Goal: Transaction & Acquisition: Purchase product/service

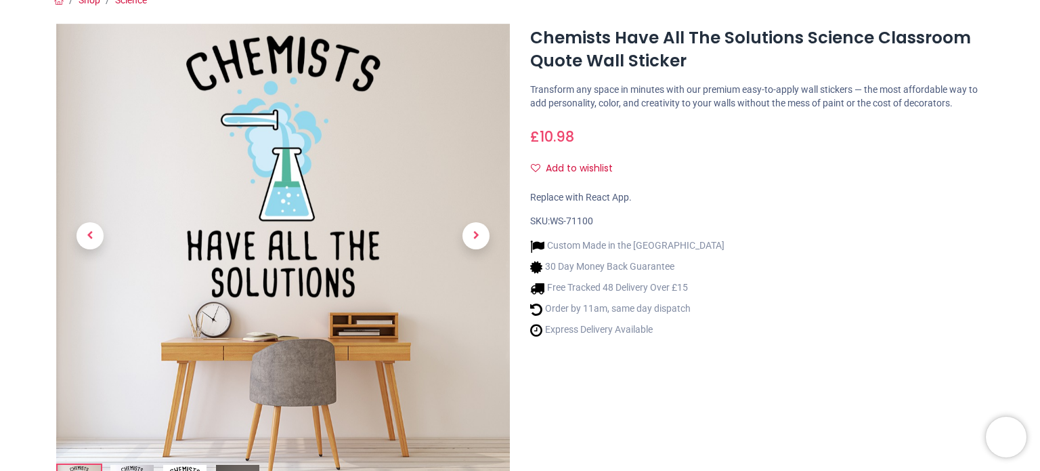
scroll to position [203, 0]
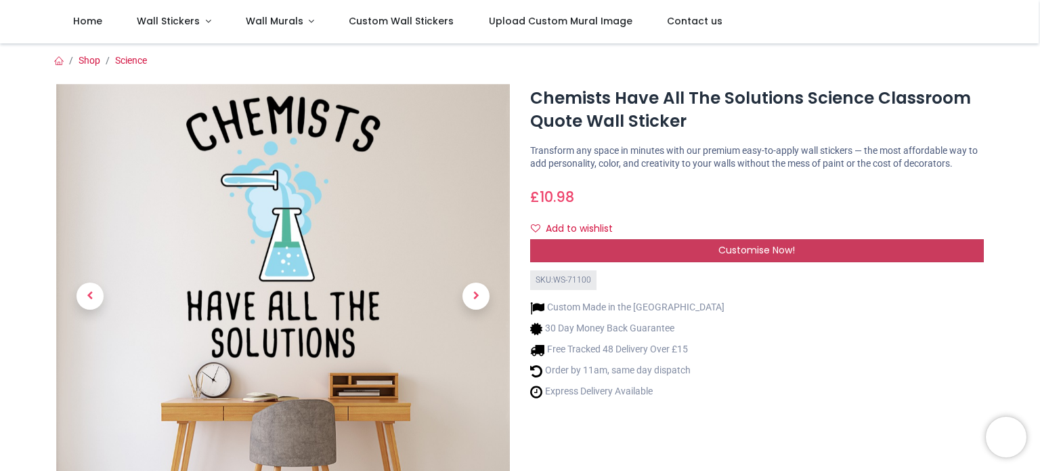
click at [779, 249] on span "Customise Now!" at bounding box center [757, 250] width 77 height 14
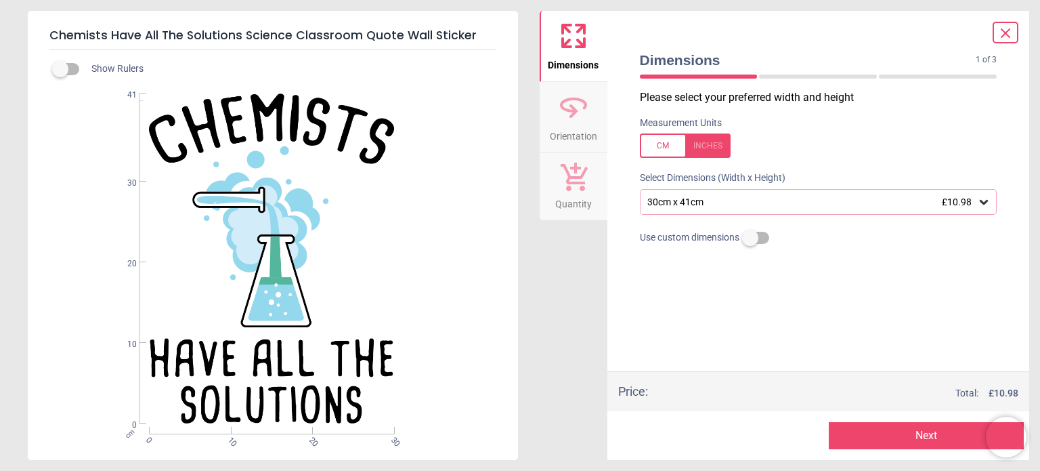
click at [962, 204] on span "£10.98" at bounding box center [957, 201] width 30 height 11
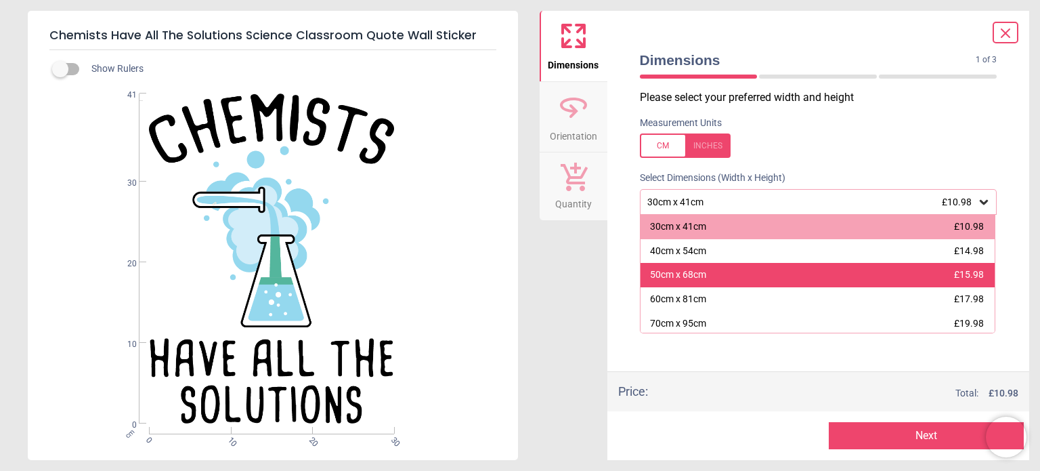
scroll to position [68, 0]
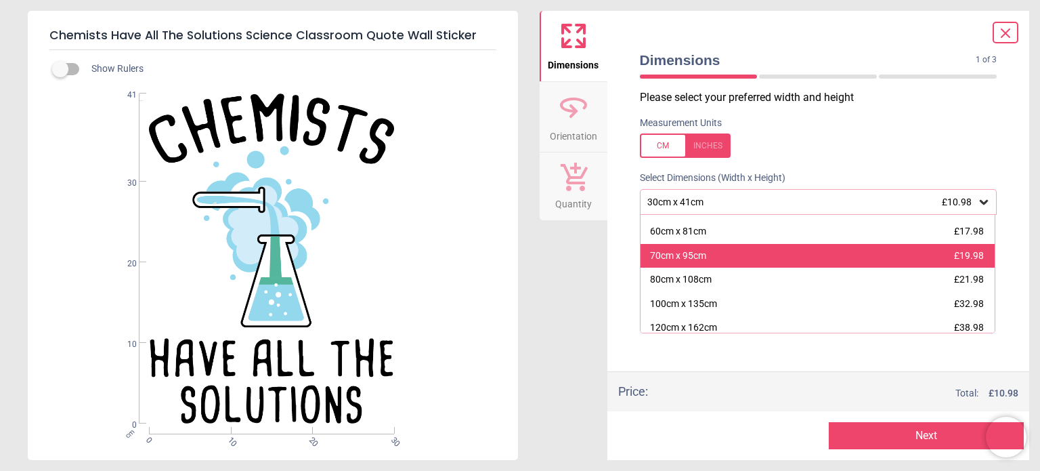
click at [952, 263] on div "70cm x 95cm £19.98" at bounding box center [818, 256] width 355 height 24
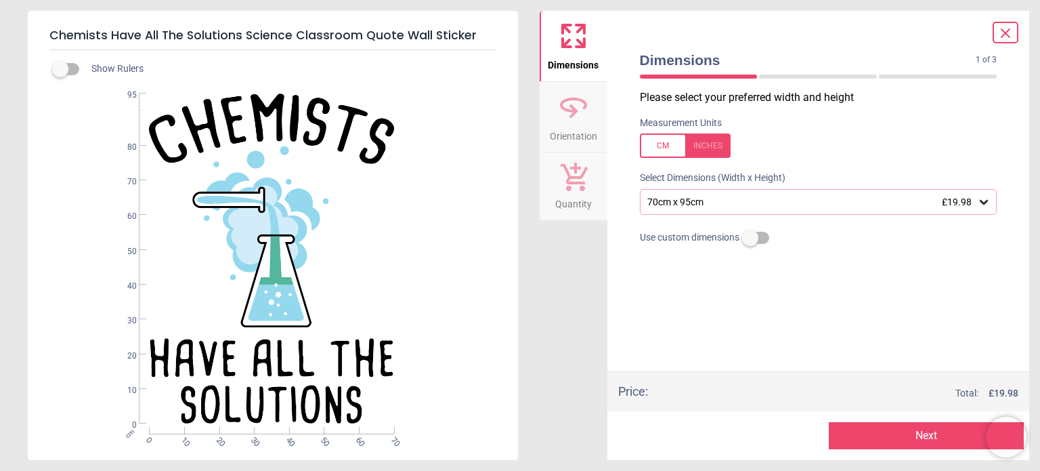
click at [908, 440] on button "Next" at bounding box center [926, 435] width 195 height 27
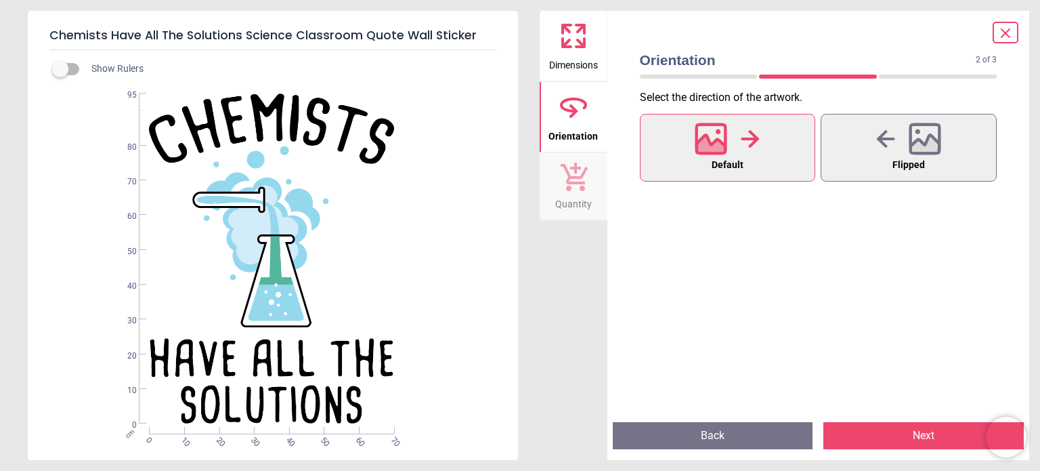
click at [908, 440] on button "Next" at bounding box center [924, 435] width 200 height 27
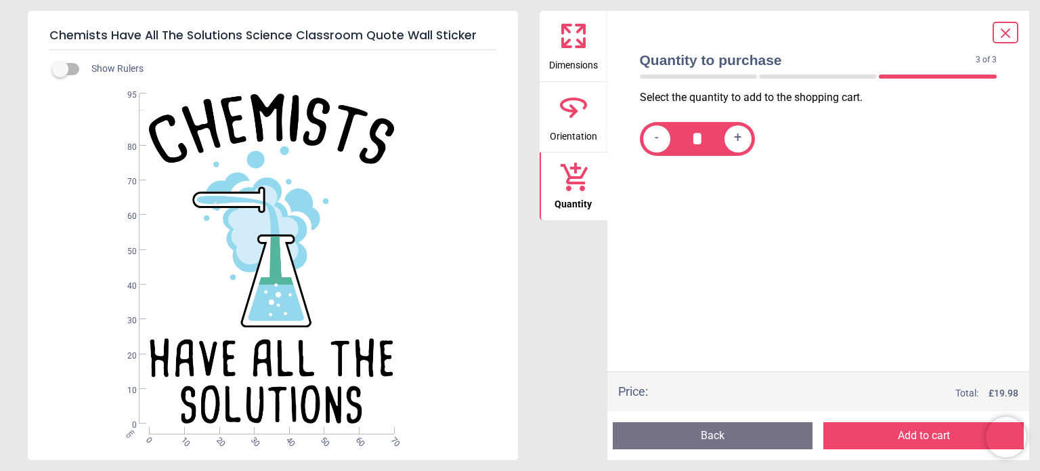
click at [908, 440] on button "Add to cart" at bounding box center [924, 435] width 200 height 27
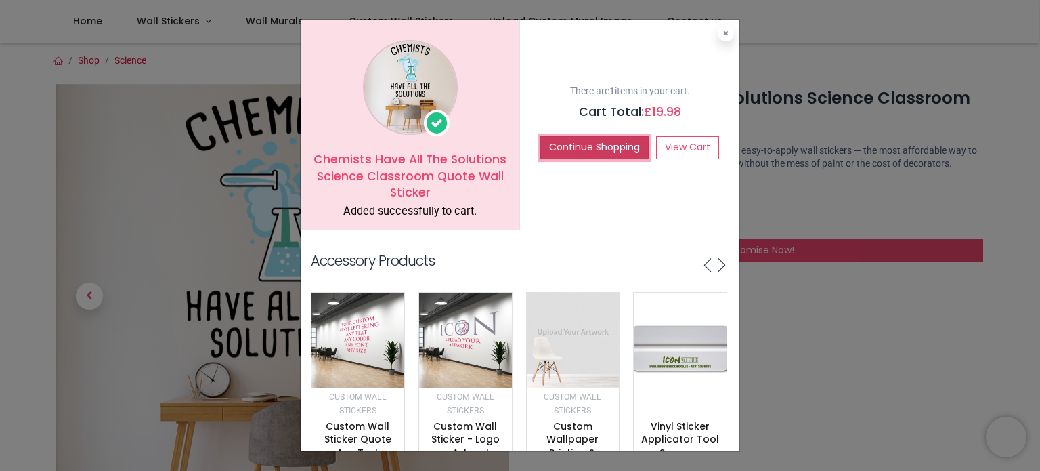
click at [615, 140] on button "Continue Shopping" at bounding box center [594, 147] width 108 height 23
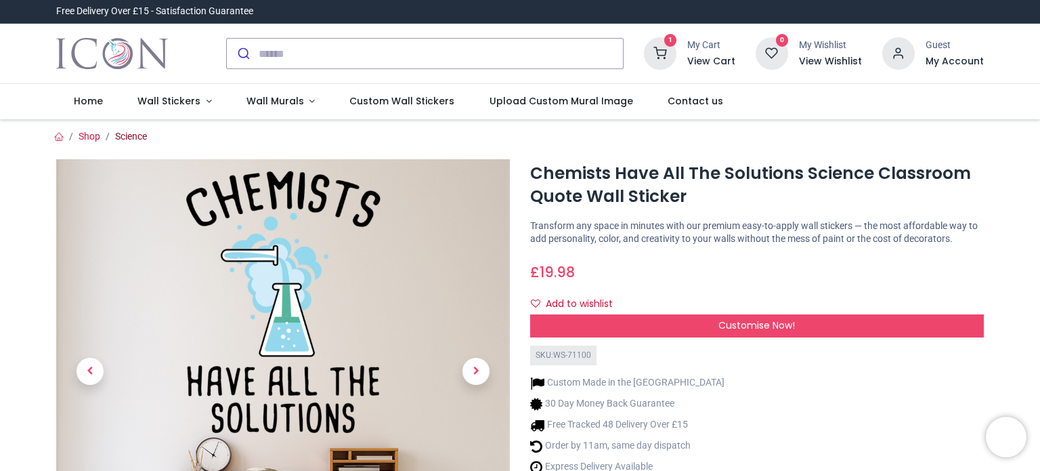
click at [131, 139] on link "Science" at bounding box center [131, 136] width 32 height 11
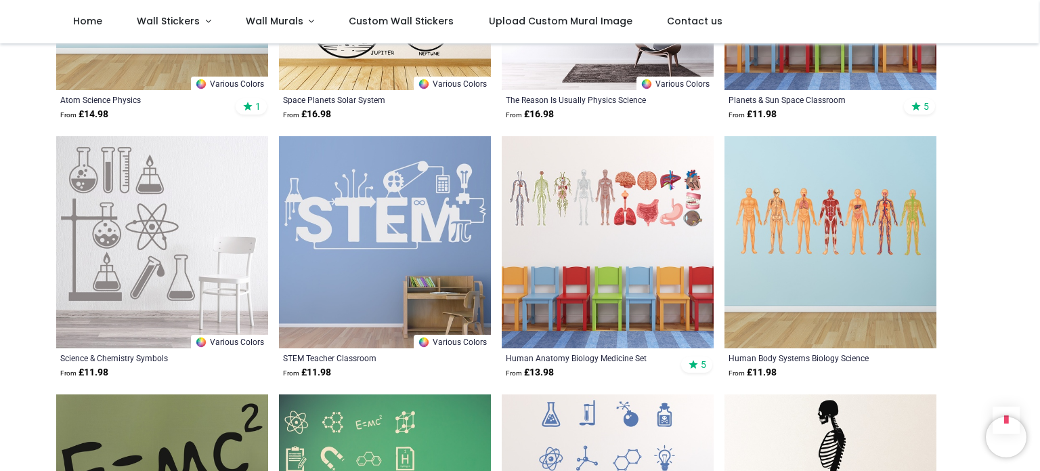
scroll to position [1625, 0]
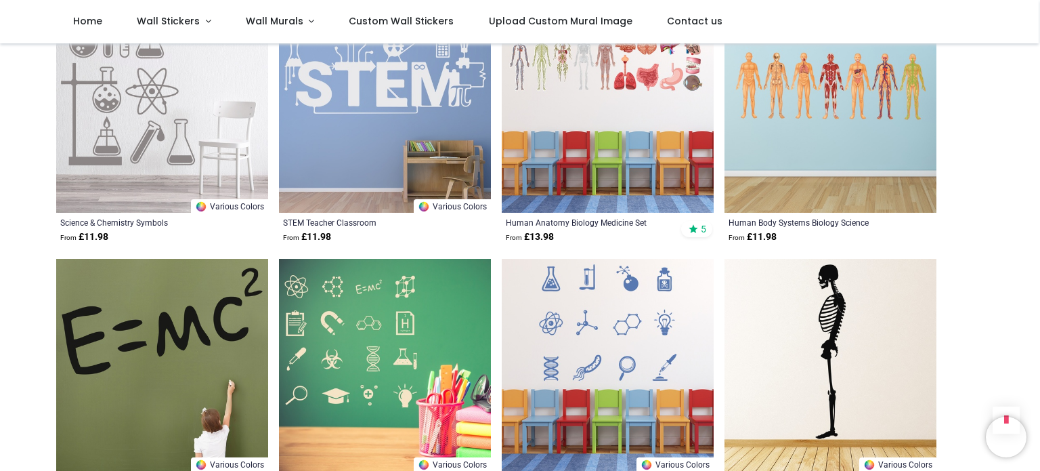
scroll to position [1490, 0]
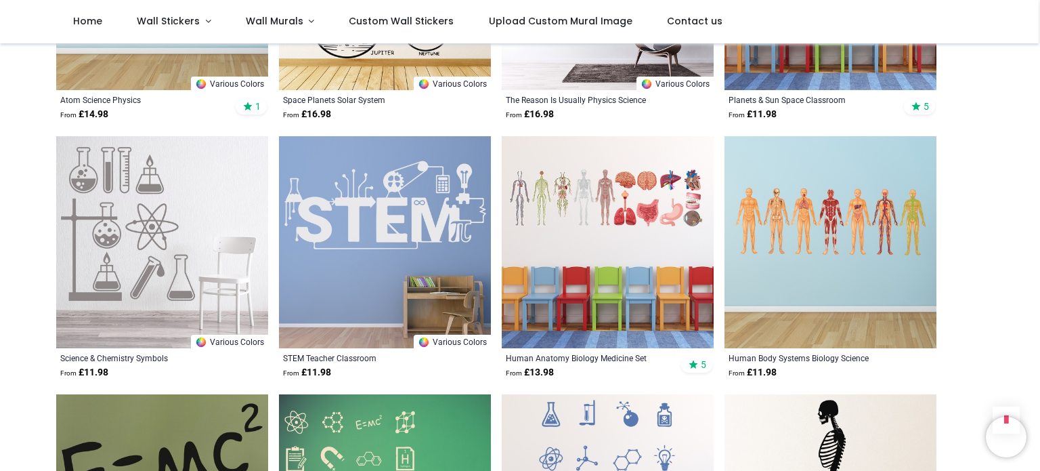
click at [611, 201] on img at bounding box center [608, 242] width 212 height 212
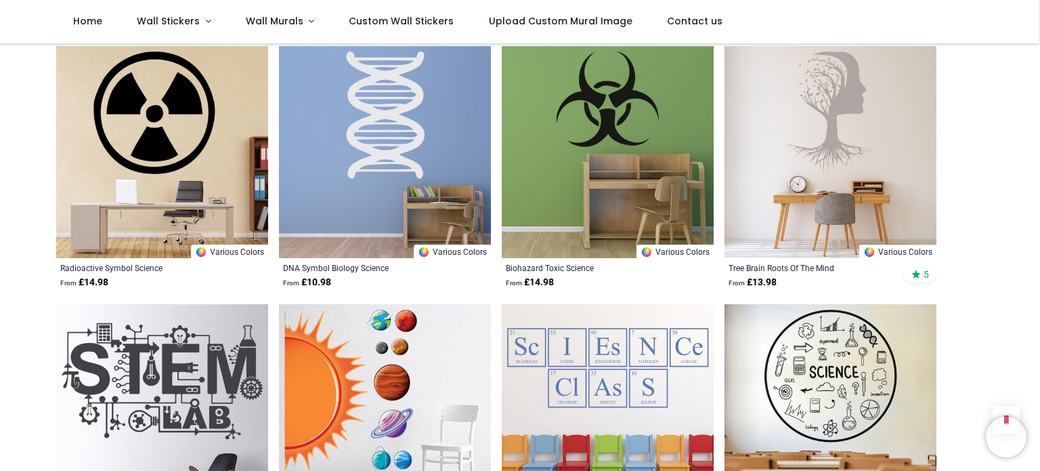
scroll to position [3454, 0]
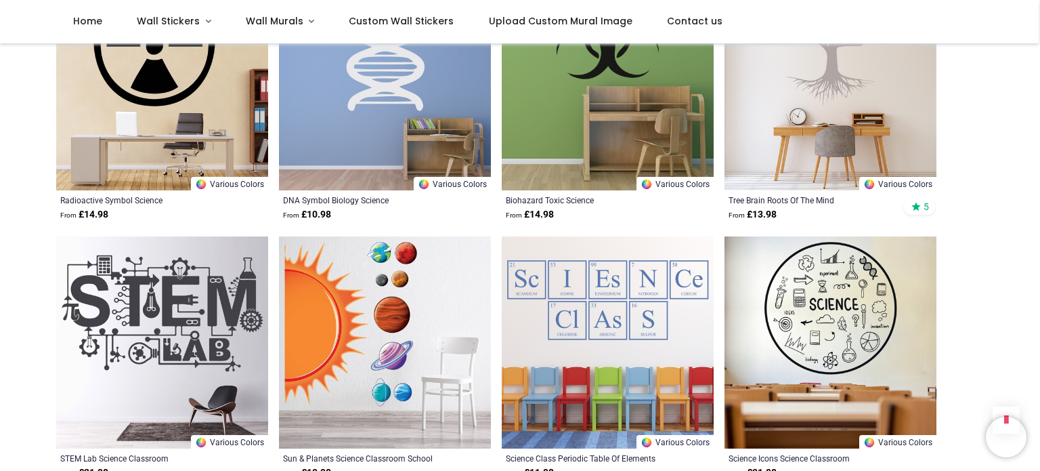
click at [849, 320] on img at bounding box center [831, 342] width 212 height 212
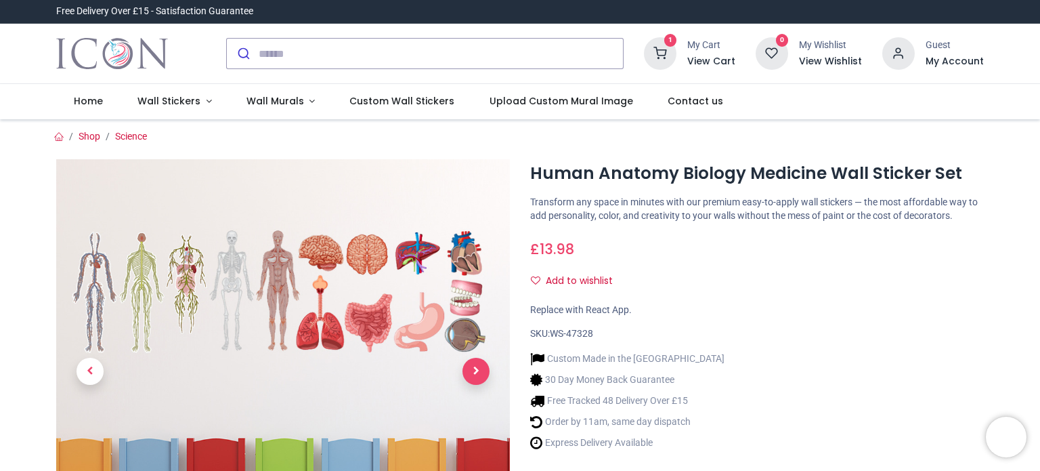
click at [474, 379] on span "Next" at bounding box center [476, 371] width 27 height 27
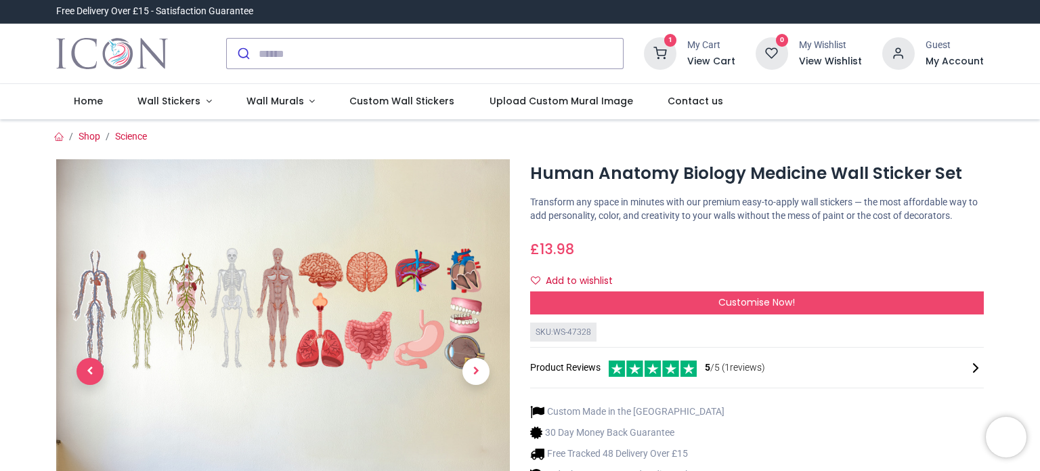
click at [93, 368] on span "Previous" at bounding box center [90, 371] width 27 height 27
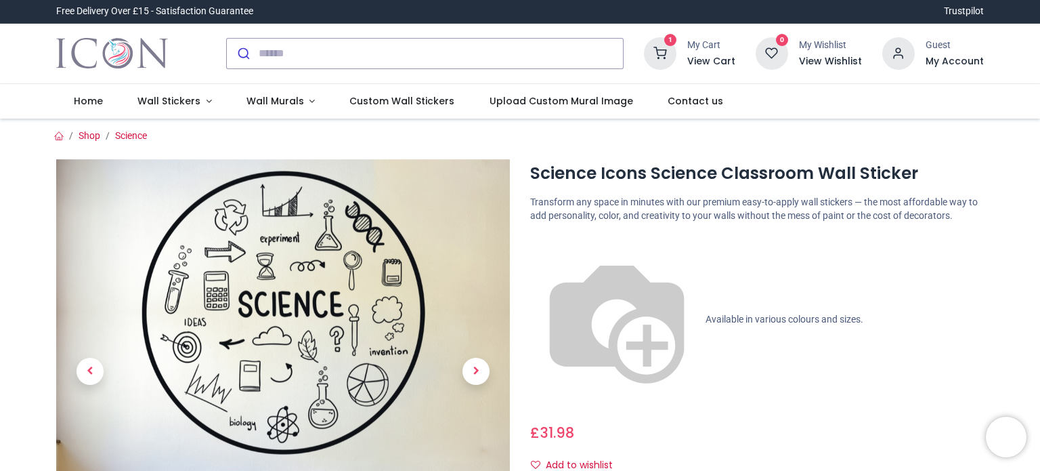
scroll to position [203, 0]
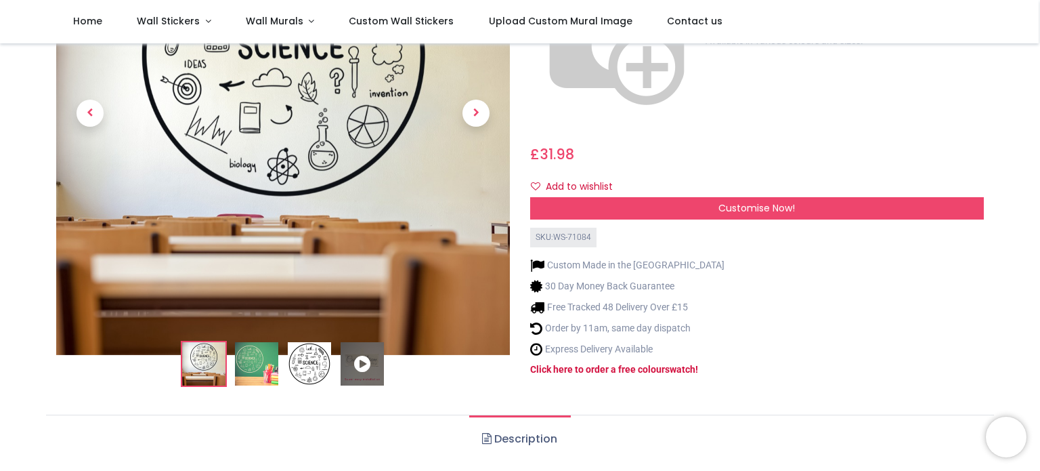
scroll to position [135, 0]
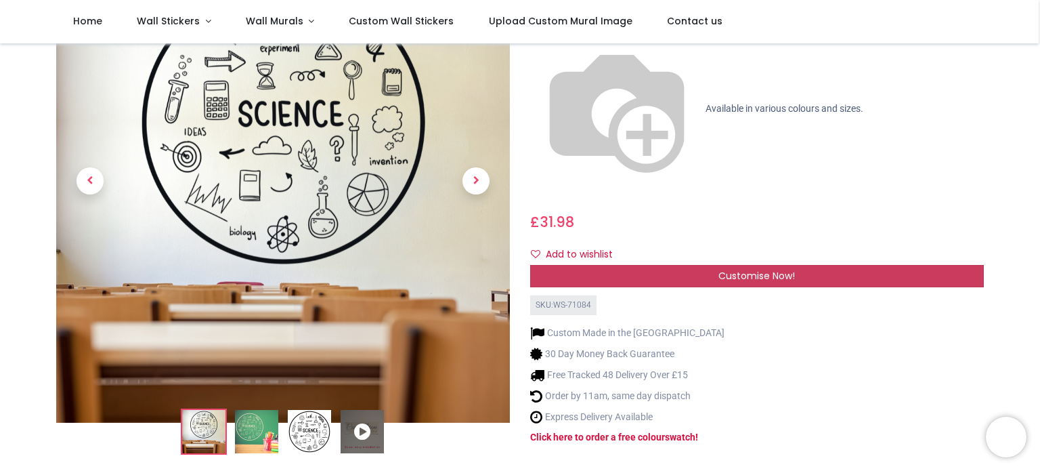
click at [763, 269] on span "Customise Now!" at bounding box center [757, 276] width 77 height 14
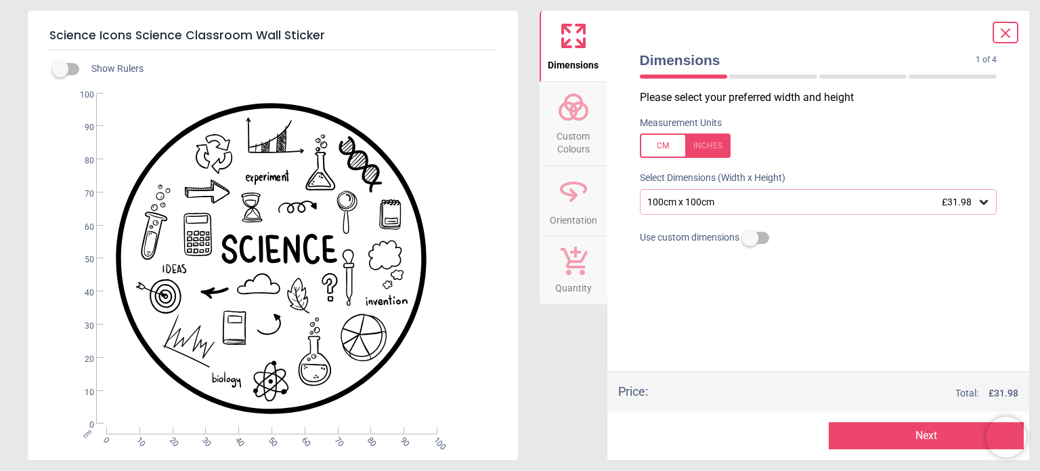
click at [986, 205] on icon at bounding box center [984, 202] width 14 height 14
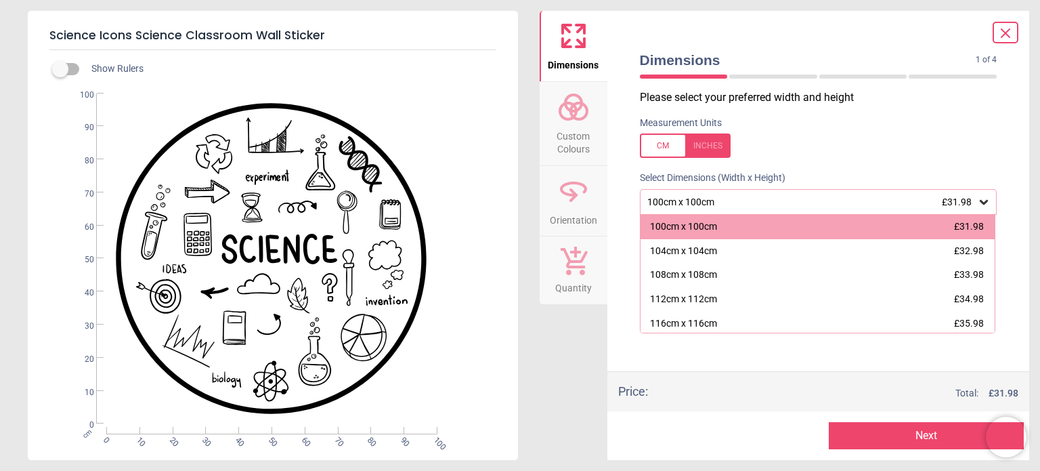
click at [966, 201] on span "£31.98" at bounding box center [957, 201] width 30 height 11
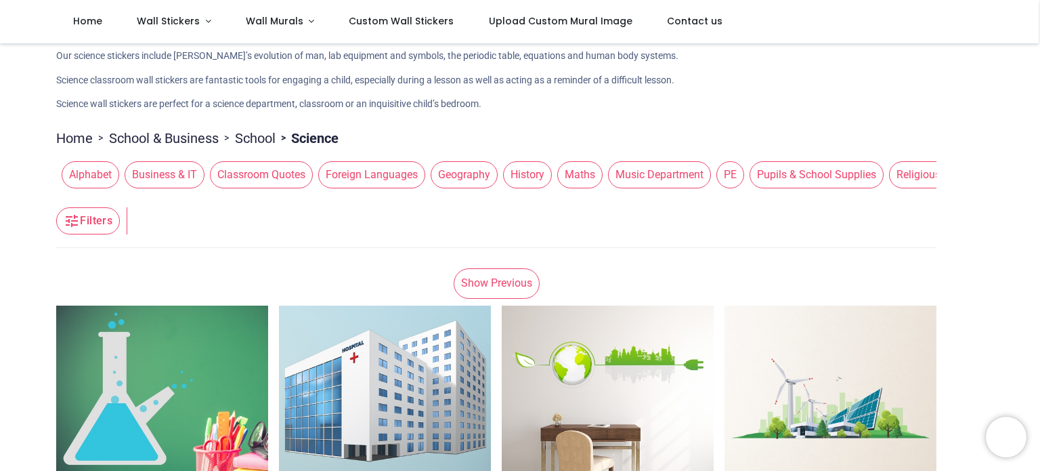
scroll to position [203, 0]
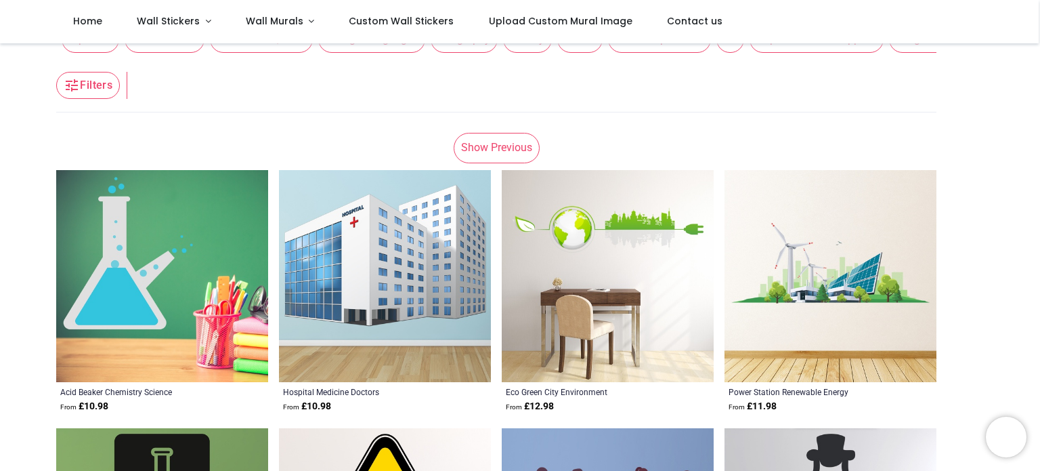
click at [490, 152] on link "Show Previous" at bounding box center [497, 148] width 86 height 30
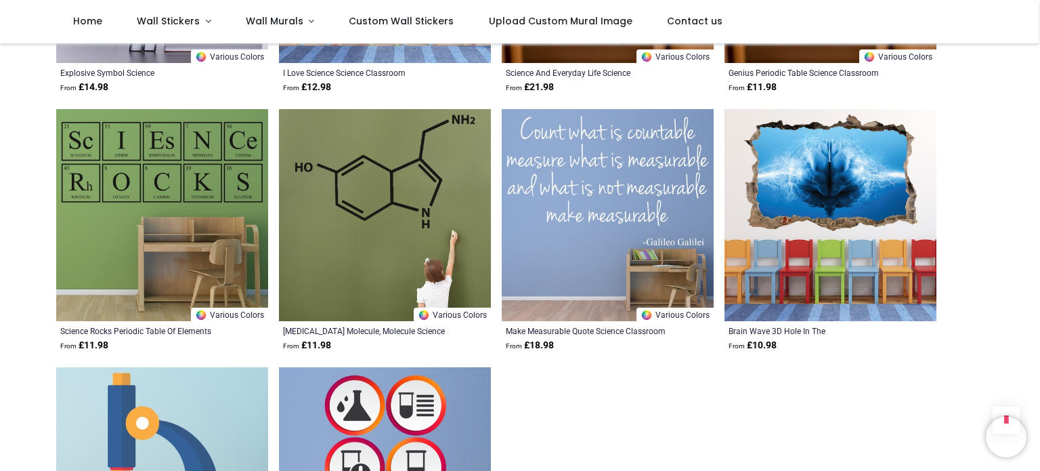
scroll to position [2641, 0]
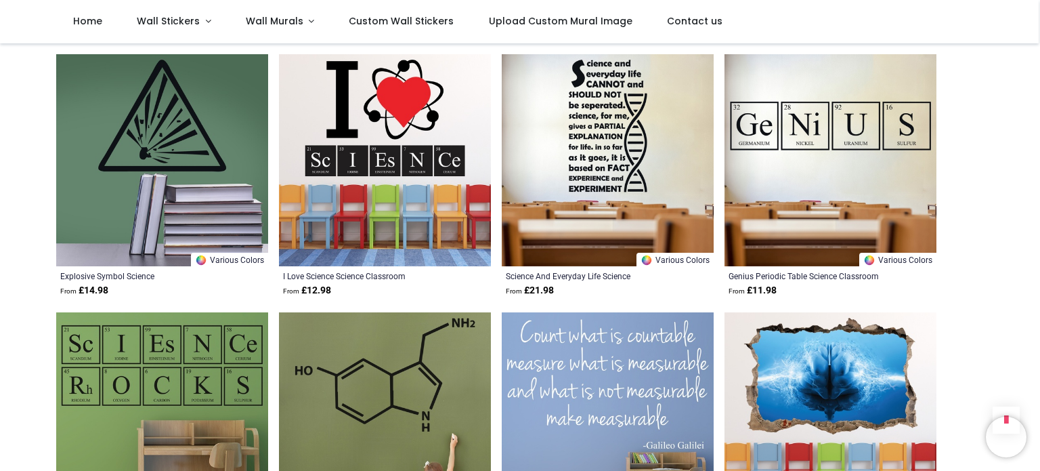
click at [396, 144] on img at bounding box center [385, 160] width 212 height 212
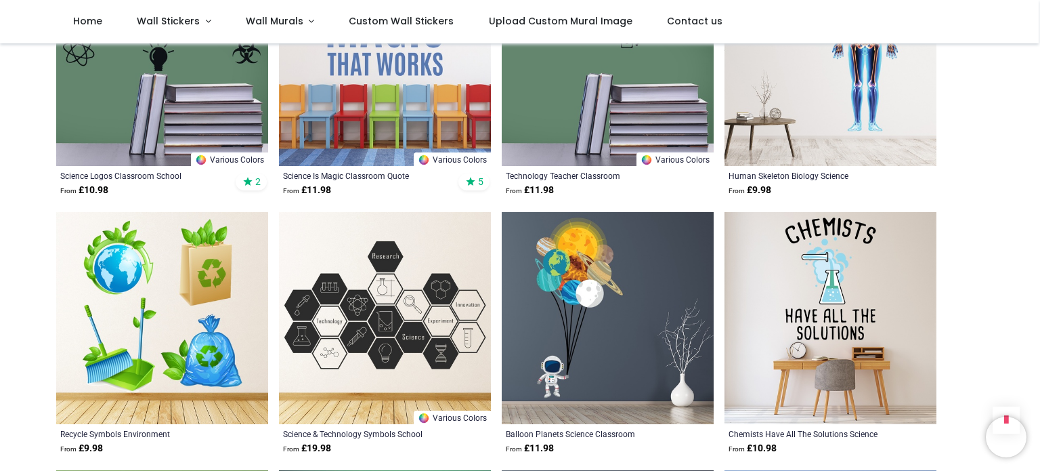
scroll to position [406, 0]
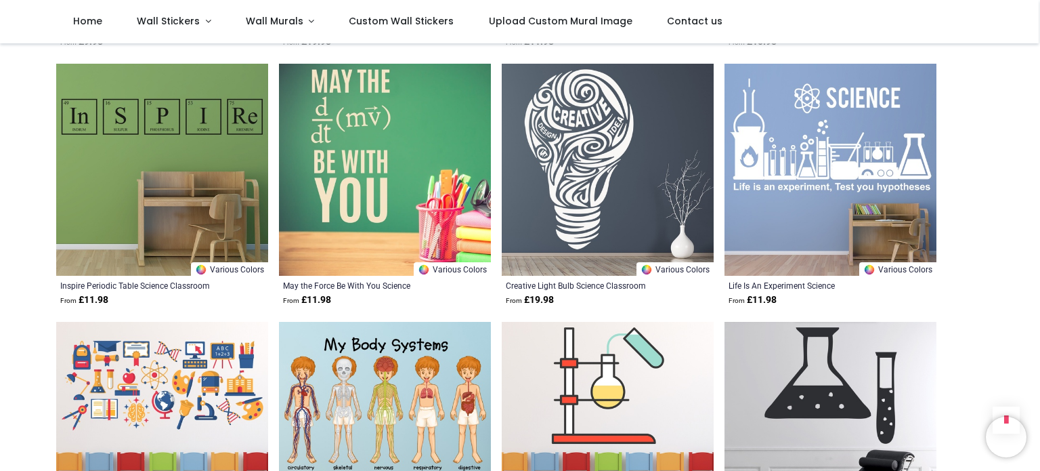
scroll to position [1287, 0]
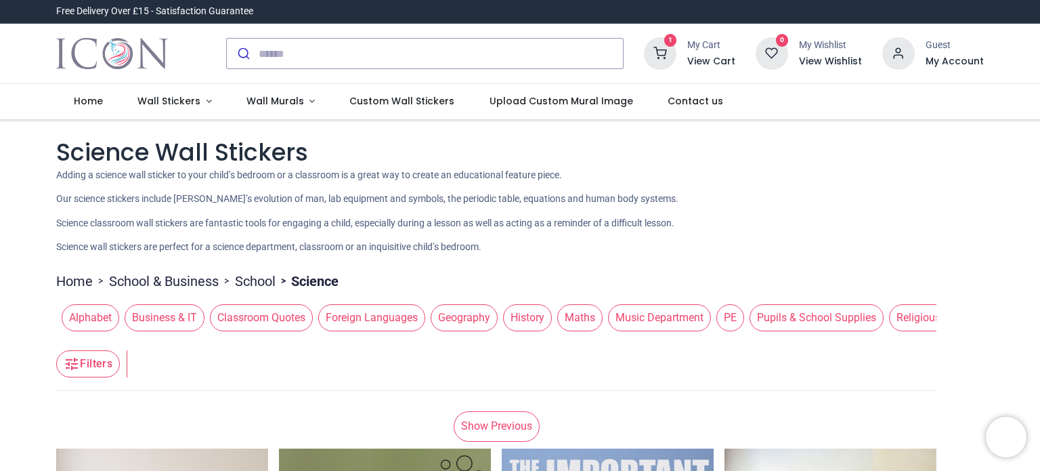
scroll to position [68, 0]
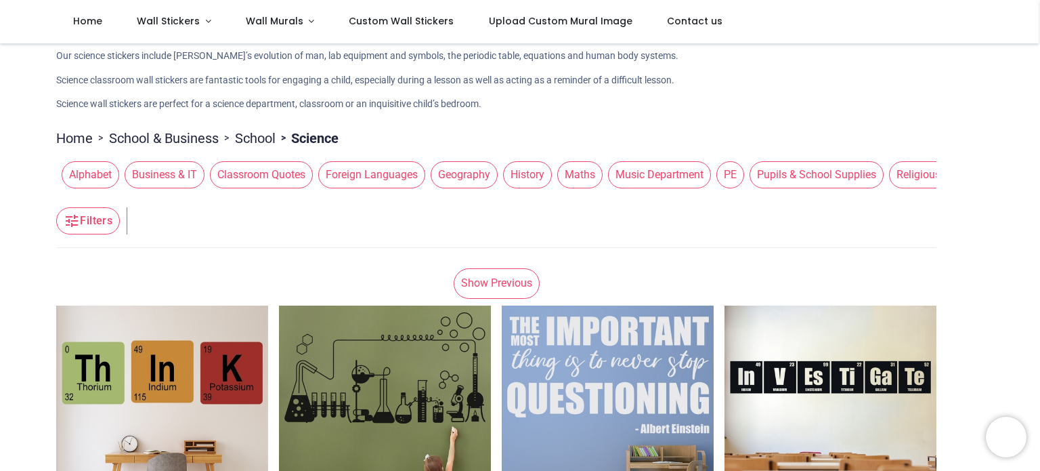
click at [502, 275] on link "Show Previous" at bounding box center [497, 283] width 86 height 30
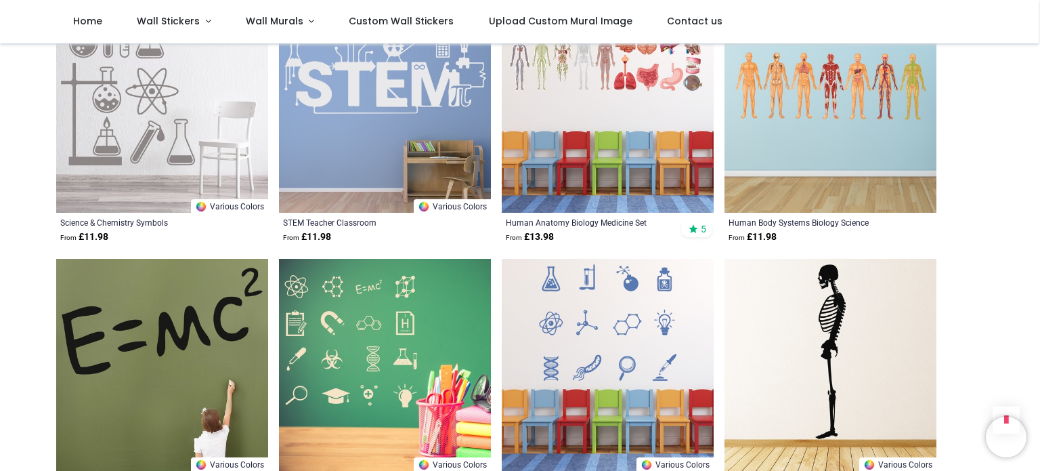
scroll to position [1558, 0]
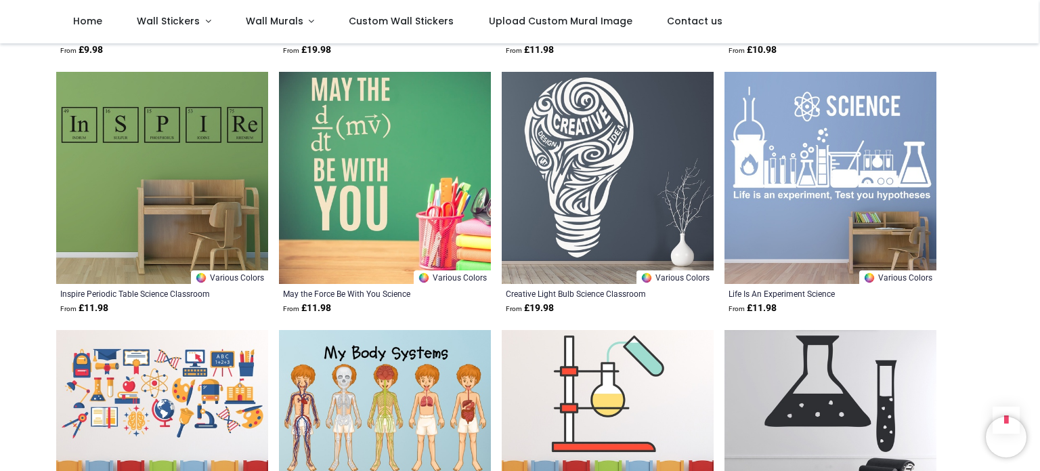
scroll to position [2980, 0]
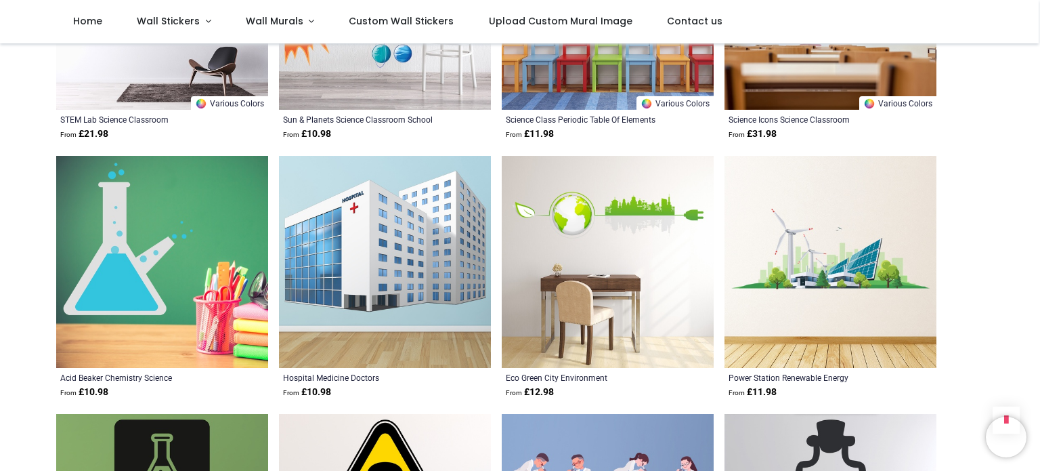
scroll to position [3454, 0]
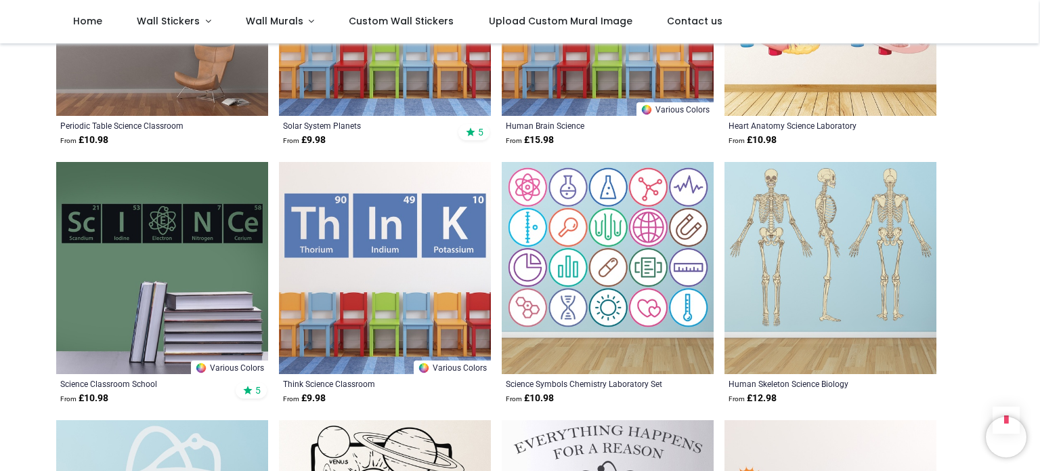
scroll to position [880, 0]
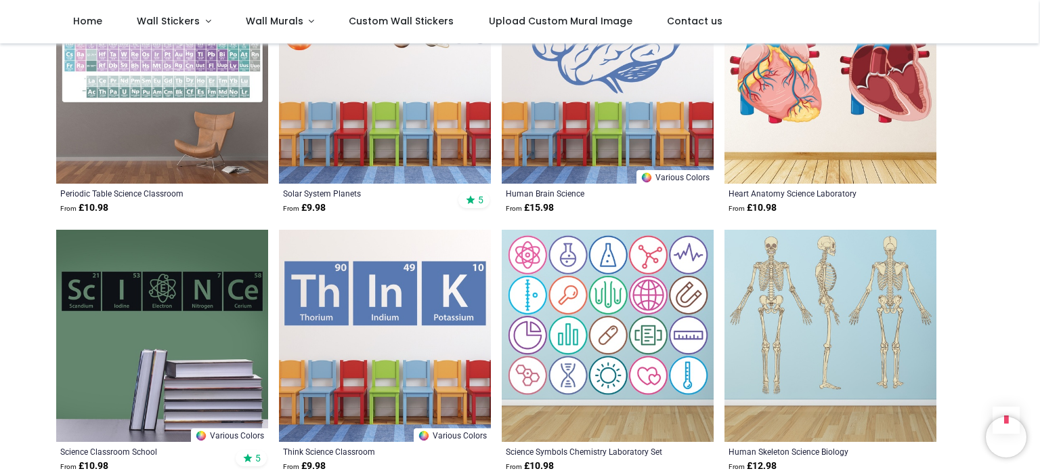
click at [339, 327] on img at bounding box center [385, 336] width 212 height 212
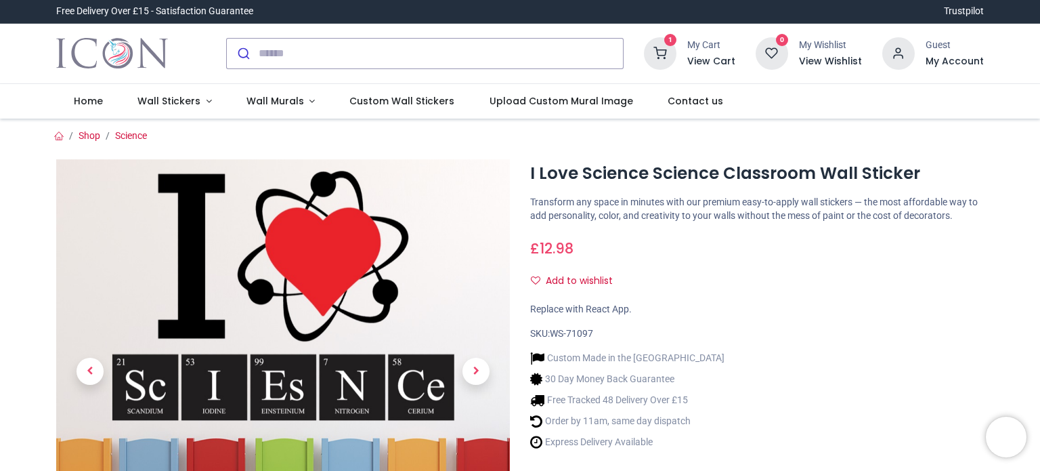
scroll to position [271, 0]
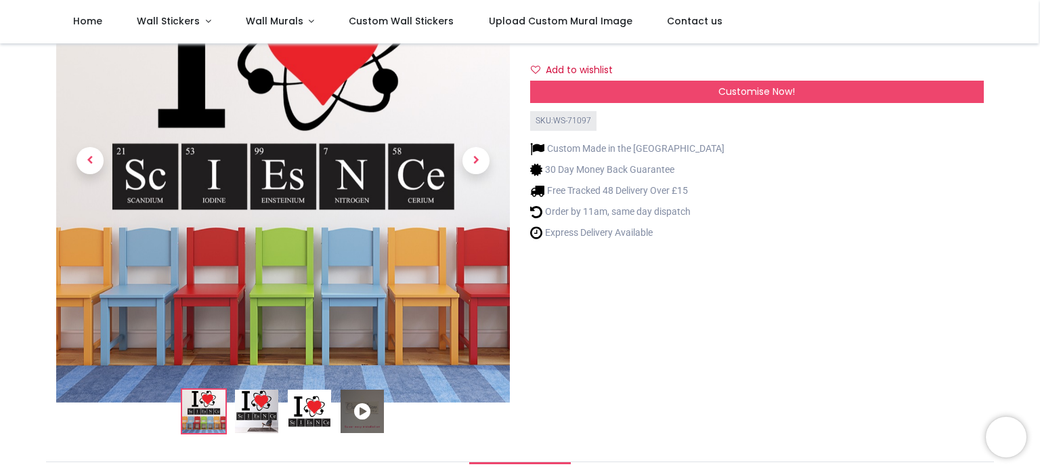
scroll to position [68, 0]
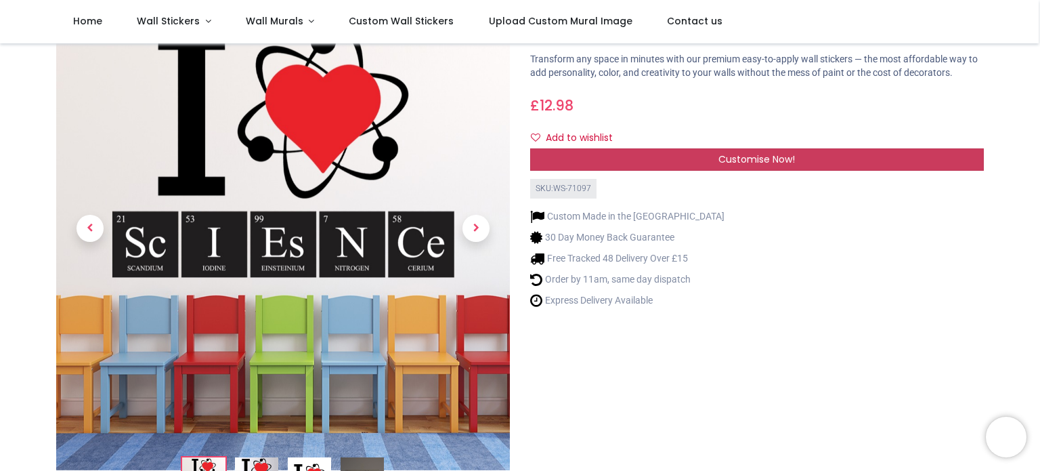
click at [715, 162] on div "Customise Now!" at bounding box center [757, 159] width 454 height 23
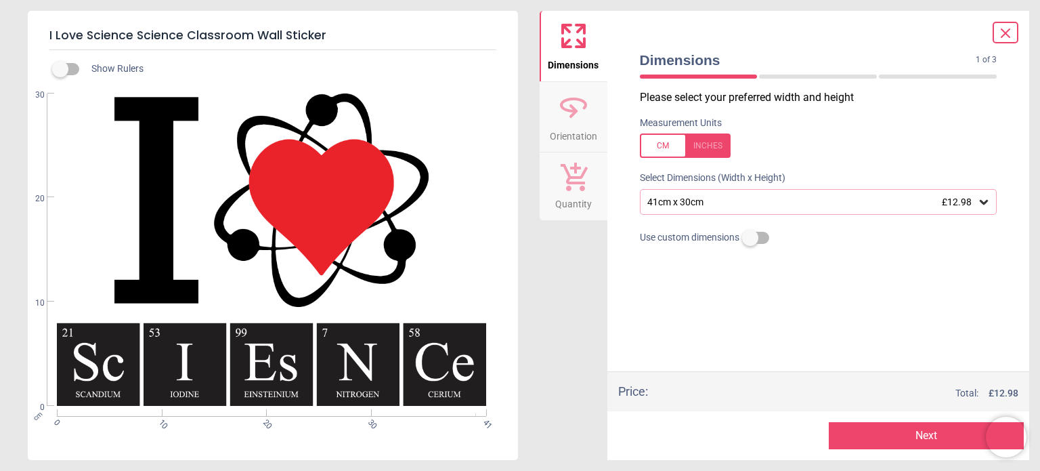
click at [990, 199] on icon at bounding box center [984, 202] width 14 height 14
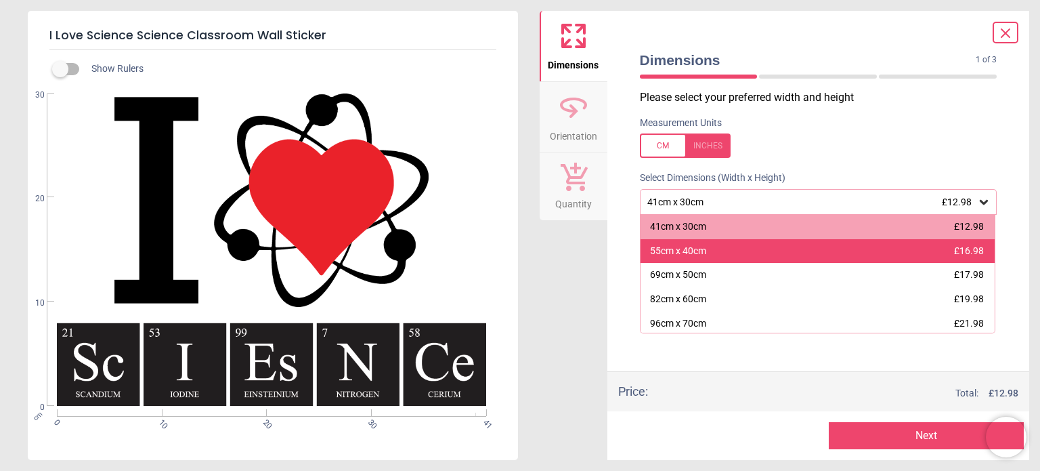
click at [973, 239] on div "55cm x 40cm £16.98" at bounding box center [818, 251] width 355 height 24
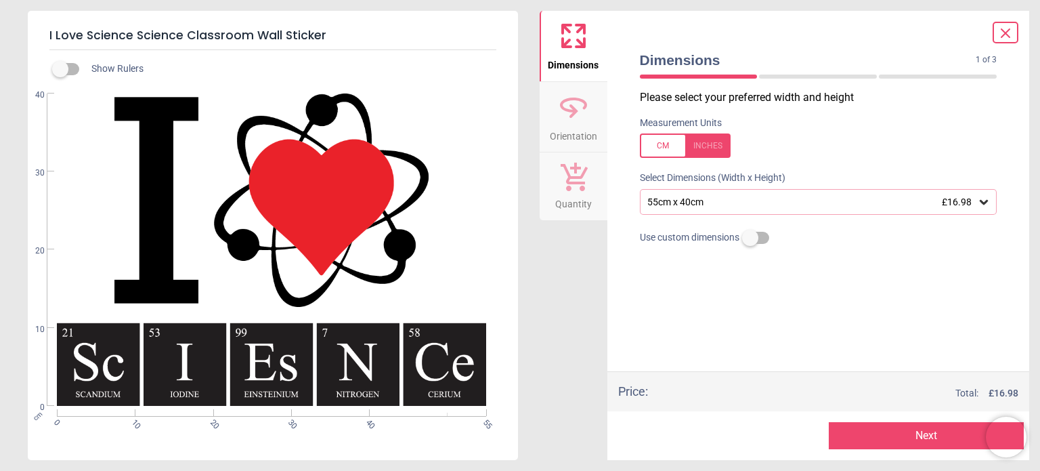
click at [916, 436] on button "Next" at bounding box center [926, 435] width 195 height 27
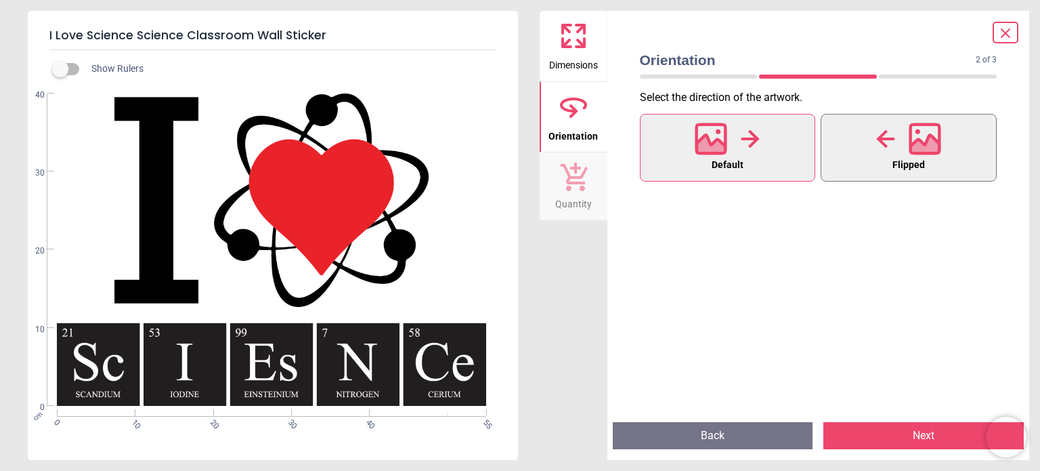
click at [889, 156] on button "Flipped" at bounding box center [909, 148] width 176 height 68
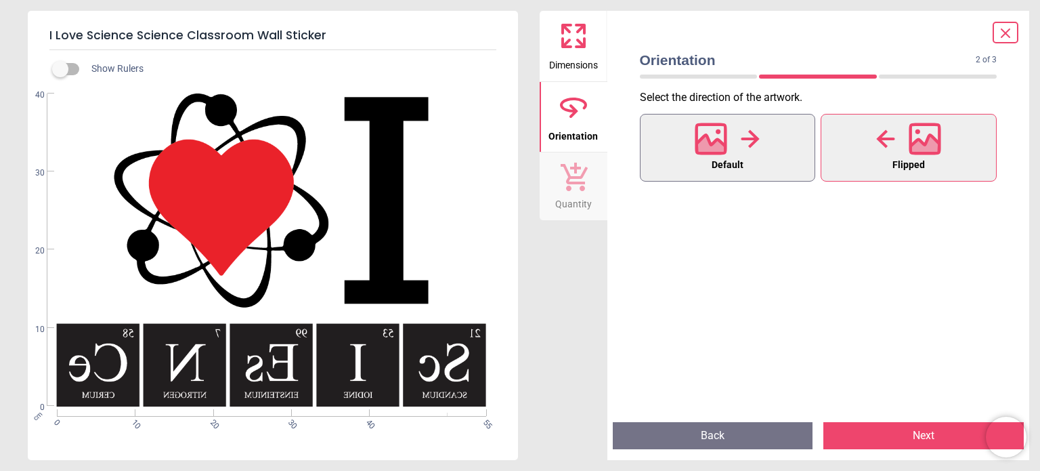
click at [738, 154] on div at bounding box center [727, 138] width 65 height 35
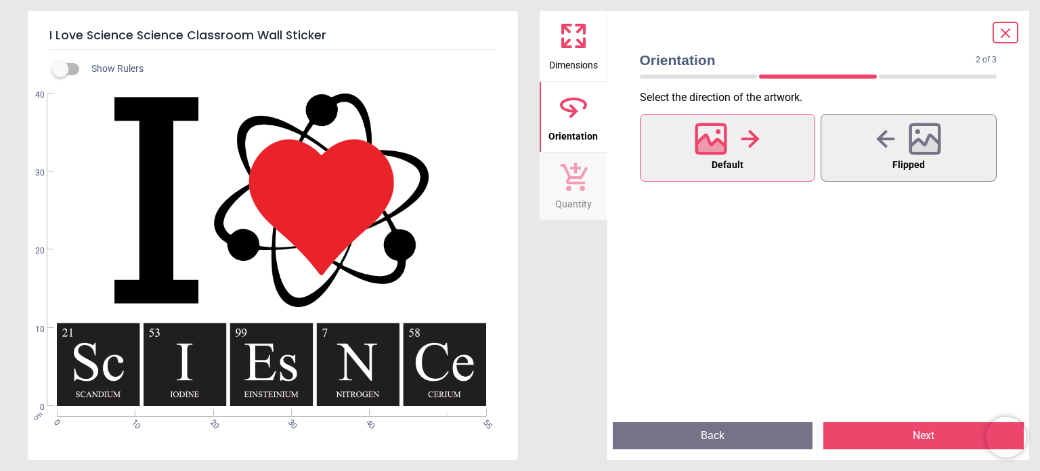
click at [902, 444] on button "Next" at bounding box center [924, 435] width 200 height 27
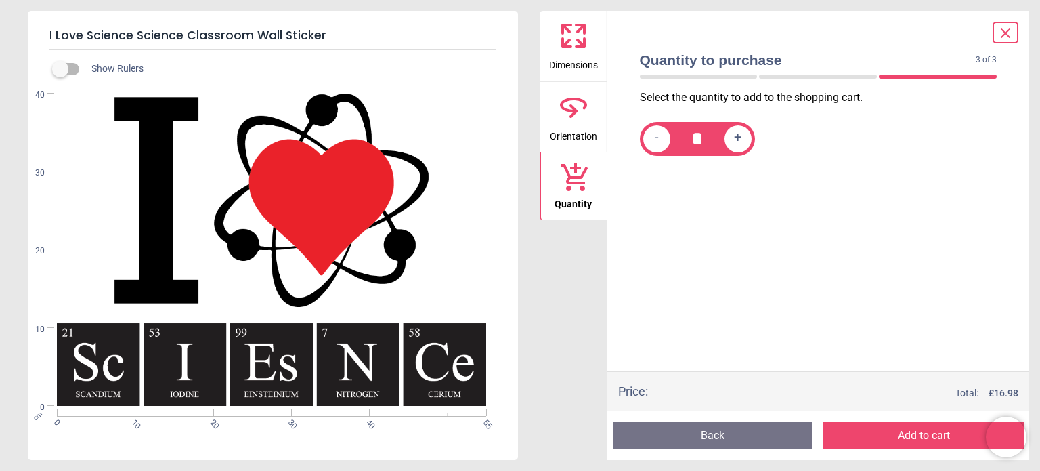
click at [902, 446] on button "Add to cart" at bounding box center [924, 435] width 200 height 27
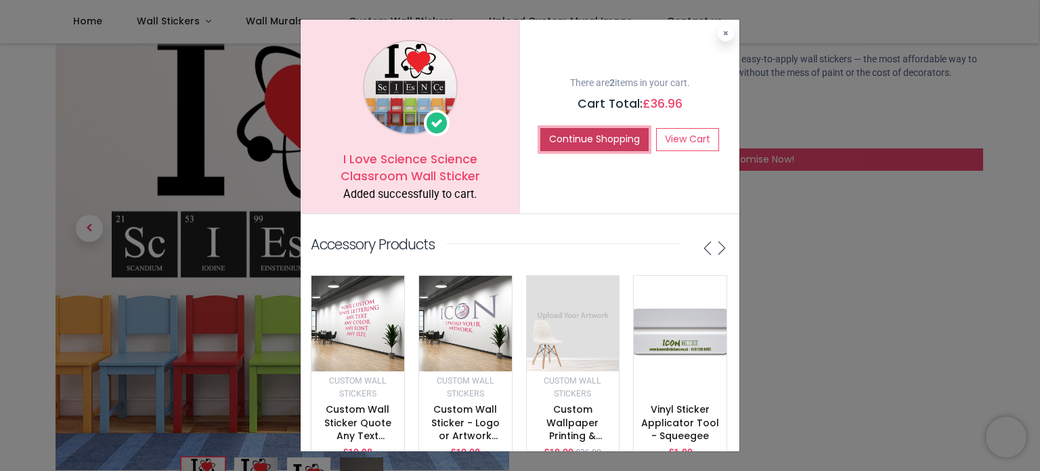
click at [620, 131] on button "Continue Shopping" at bounding box center [594, 139] width 108 height 23
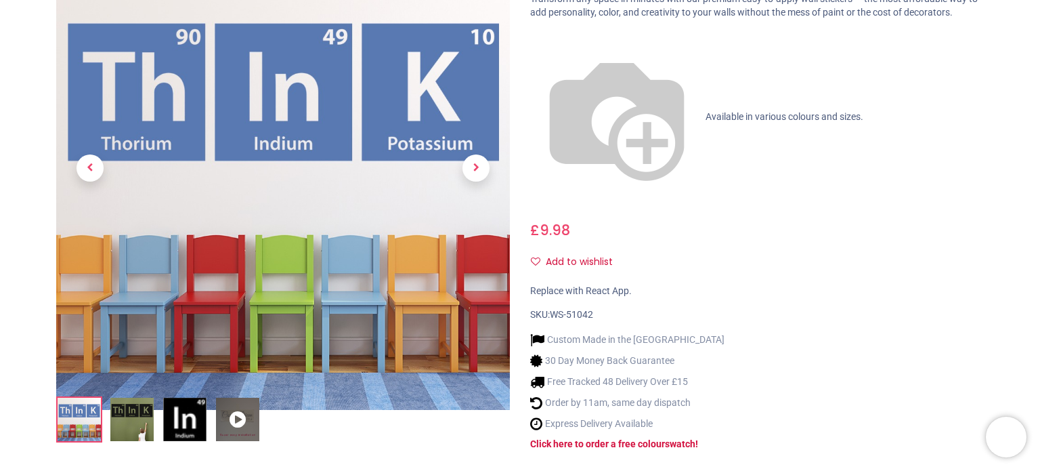
scroll to position [68, 0]
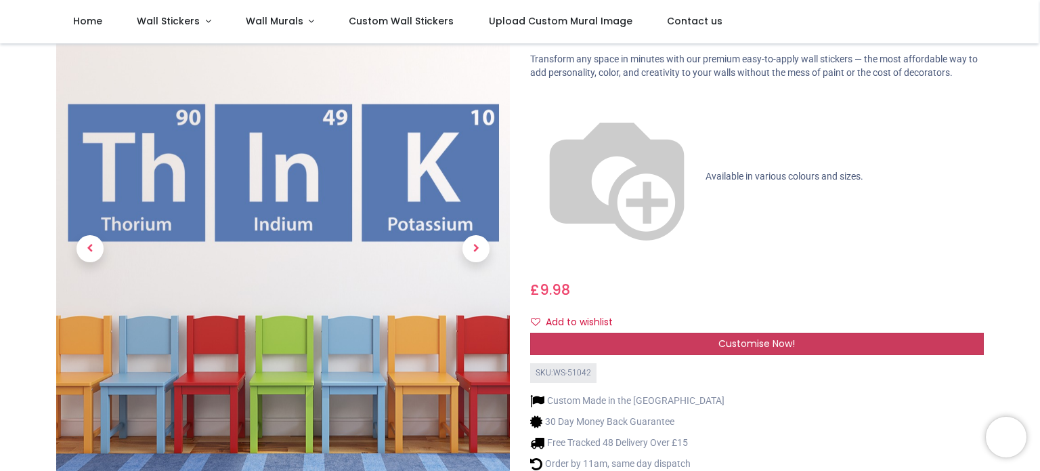
click at [734, 337] on span "Customise Now!" at bounding box center [757, 344] width 77 height 14
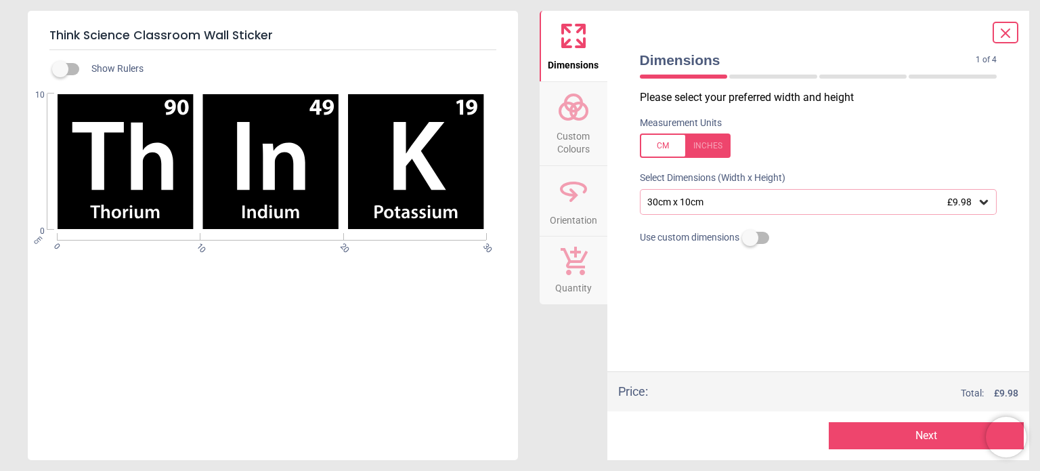
click at [922, 205] on div "30cm x 10cm £9.98" at bounding box center [812, 202] width 332 height 12
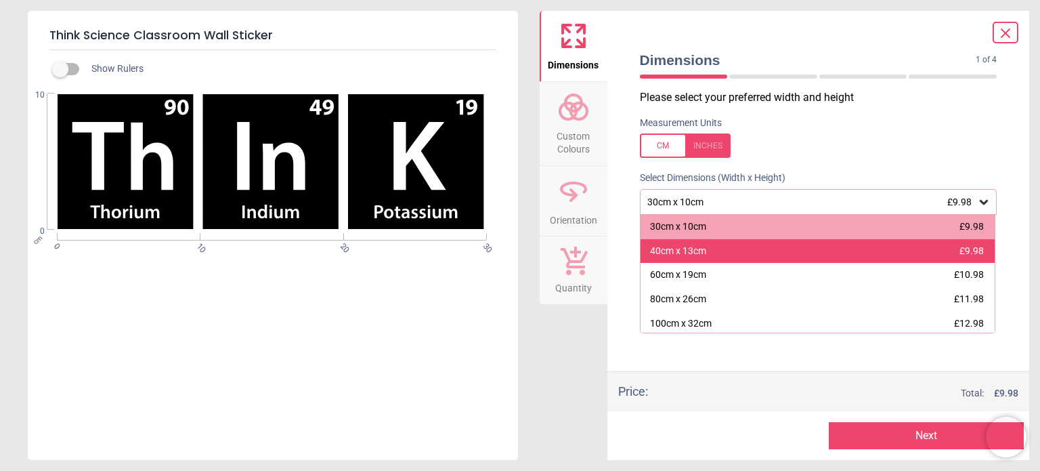
click at [899, 251] on div "40cm x 13cm £9.98" at bounding box center [818, 251] width 355 height 24
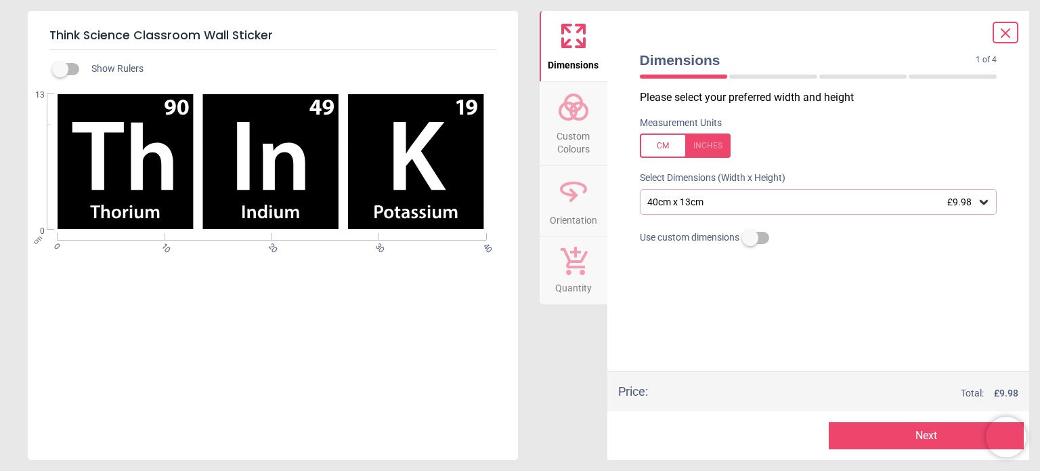
click at [578, 119] on circle at bounding box center [579, 111] width 16 height 16
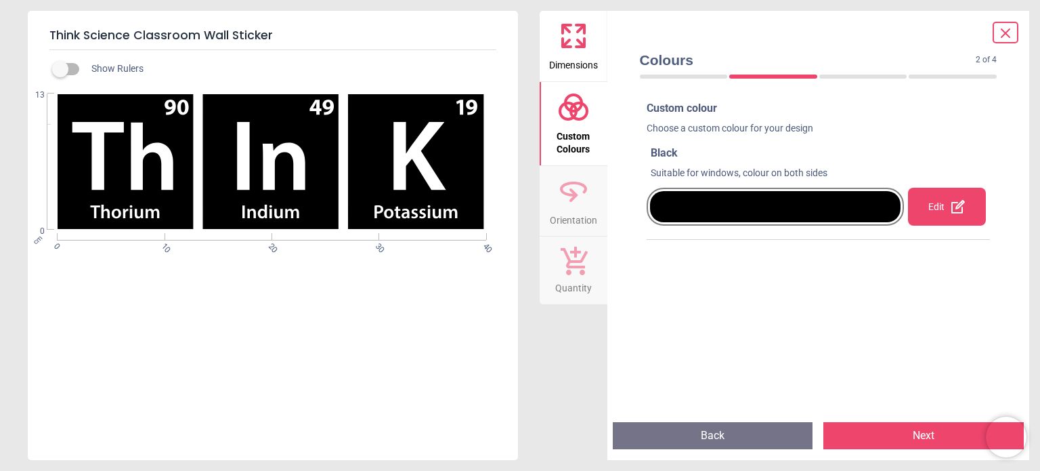
click at [843, 208] on div at bounding box center [775, 206] width 251 height 31
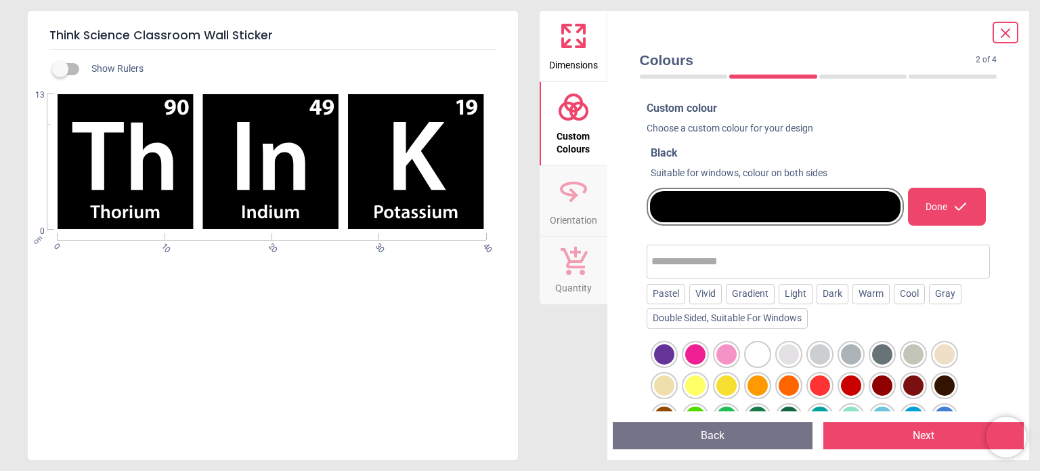
click at [857, 386] on div at bounding box center [851, 385] width 20 height 20
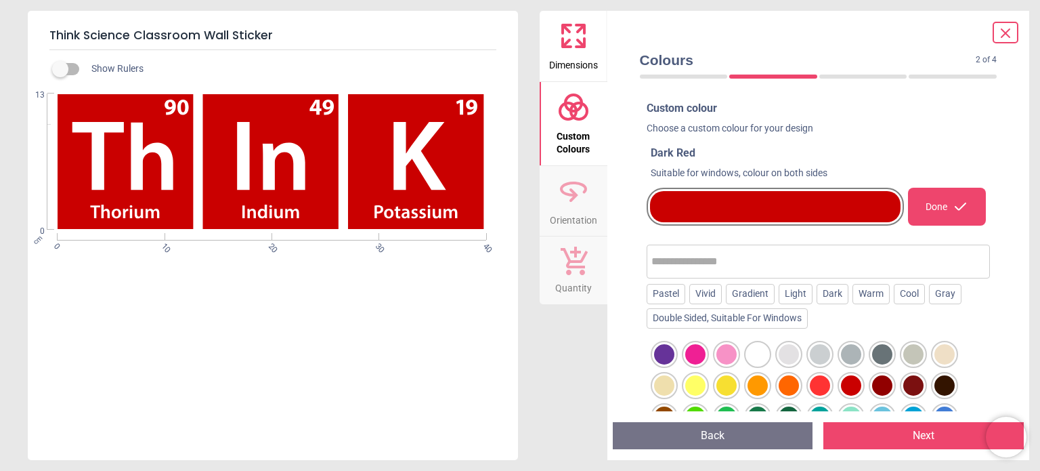
click at [893, 381] on div at bounding box center [882, 385] width 20 height 20
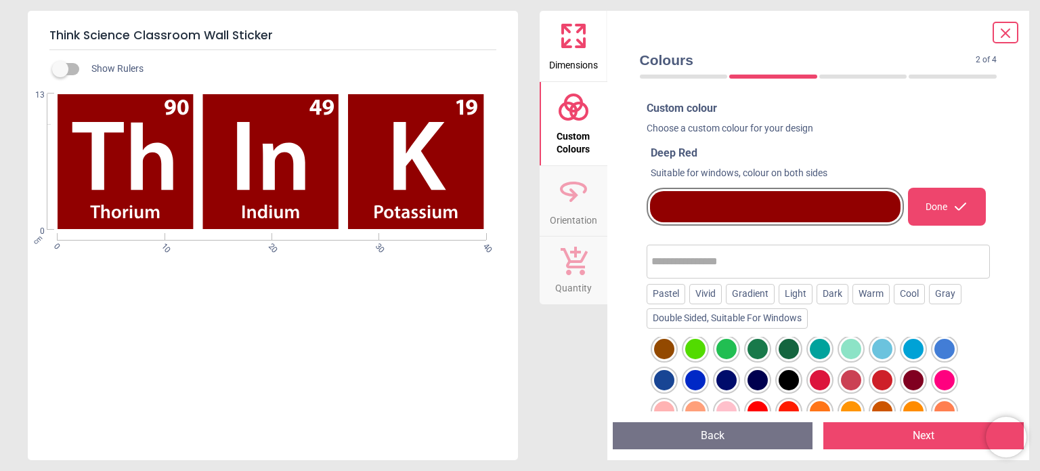
scroll to position [135, 0]
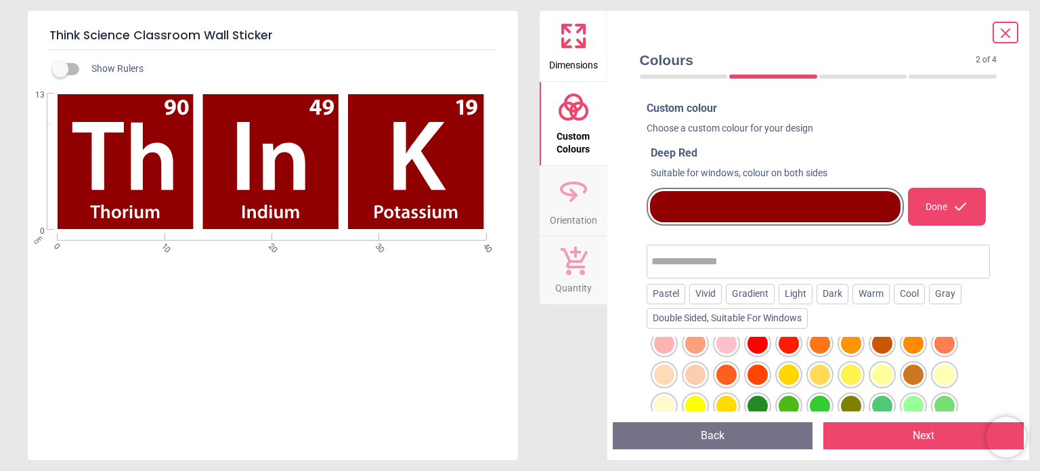
click at [696, 408] on div at bounding box center [695, 406] width 20 height 20
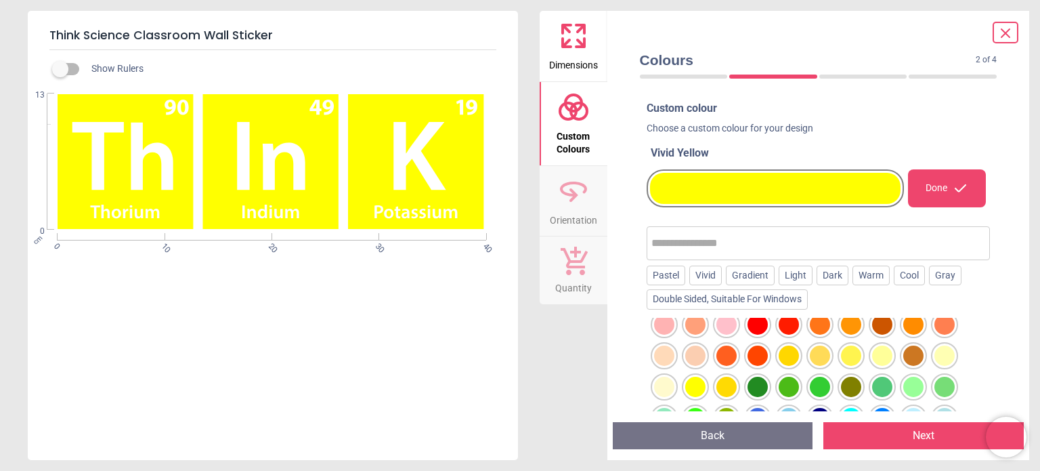
scroll to position [0, 0]
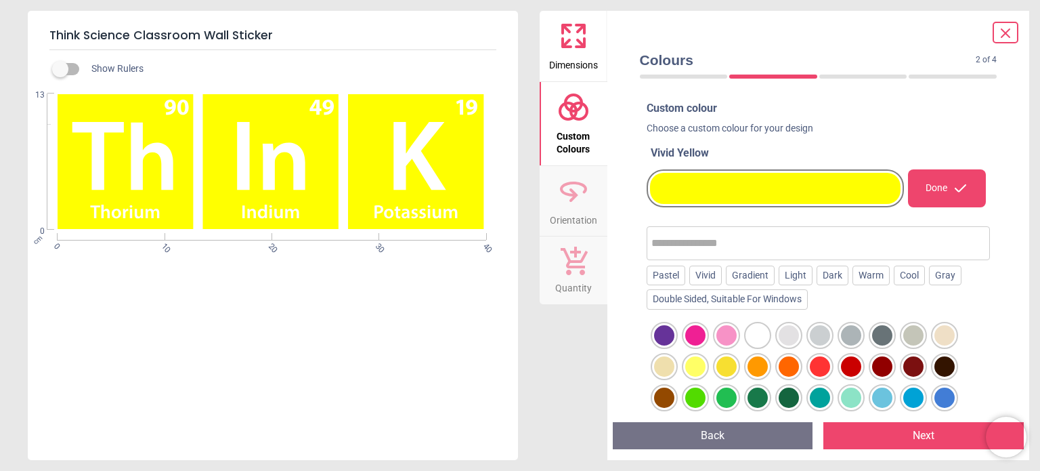
click at [948, 362] on div at bounding box center [945, 366] width 20 height 20
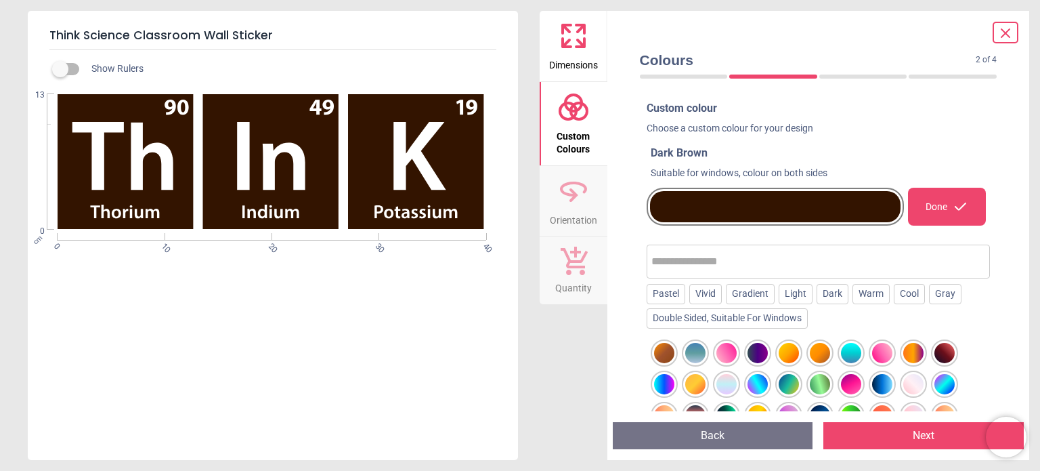
scroll to position [477, 0]
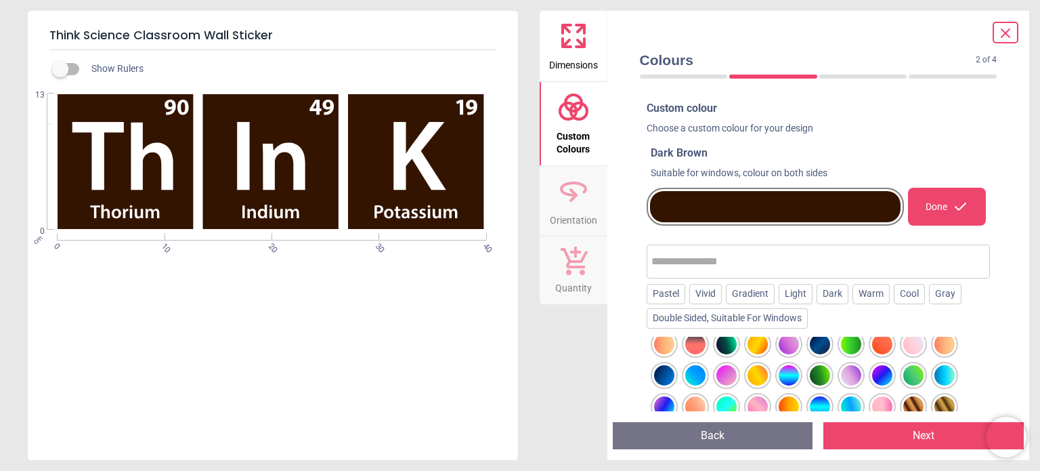
click at [913, 396] on div at bounding box center [914, 406] width 20 height 20
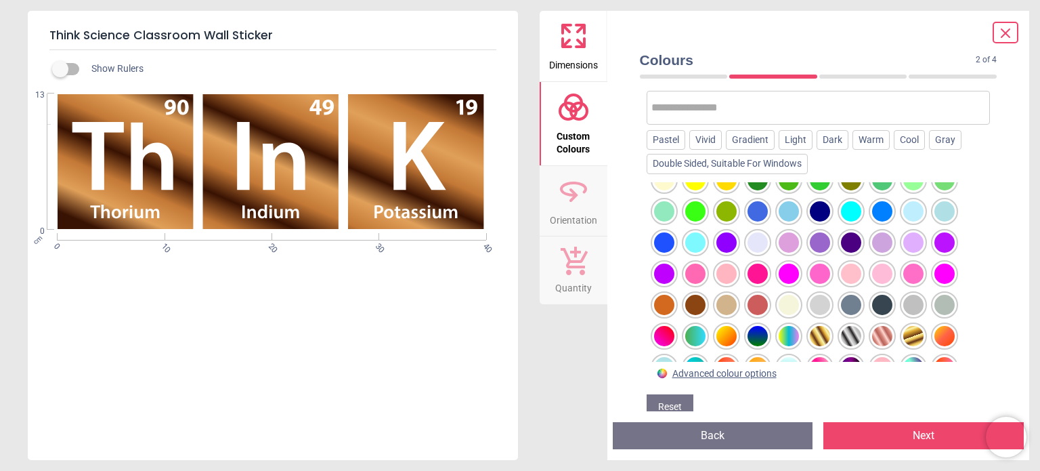
scroll to position [0, 0]
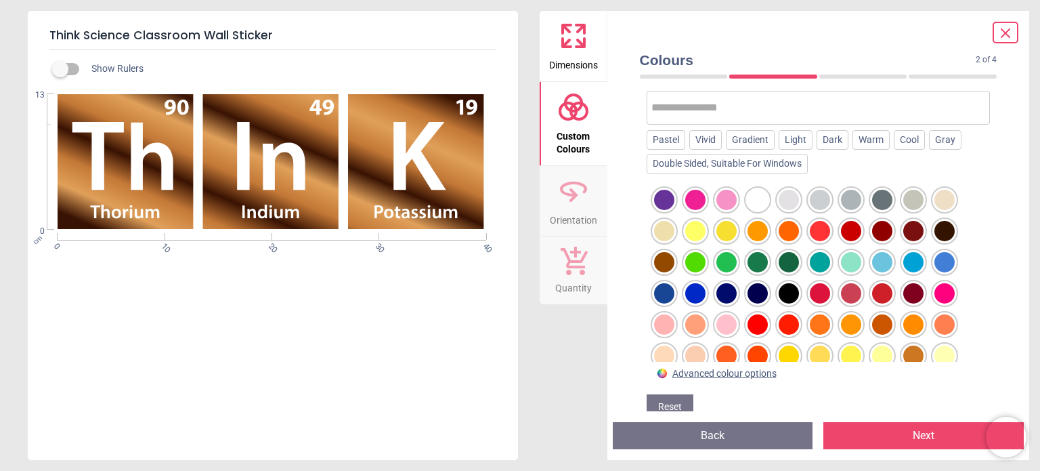
click at [945, 227] on div at bounding box center [945, 231] width 20 height 20
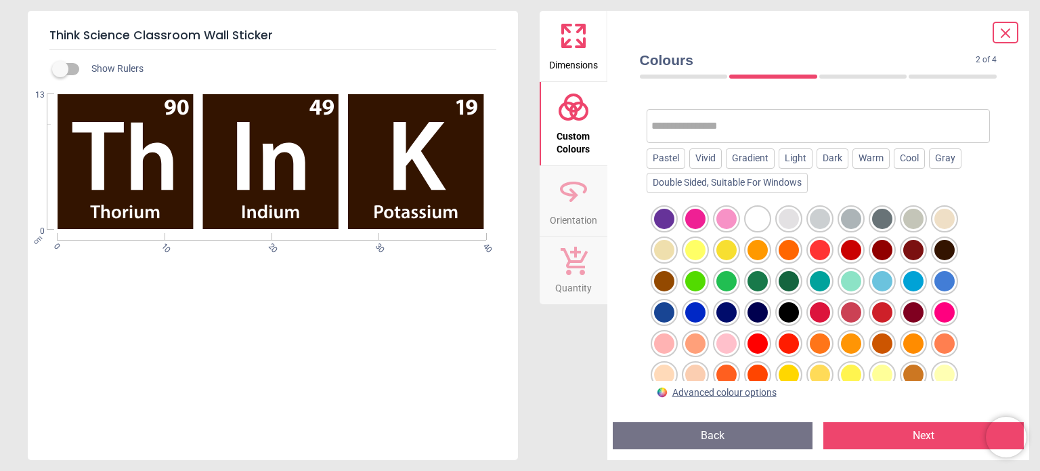
scroll to position [154, 0]
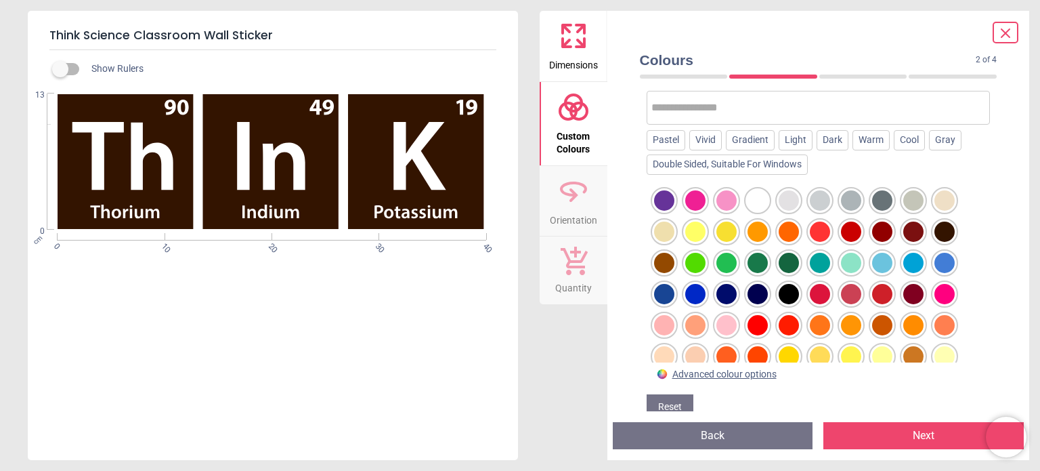
click at [713, 444] on button "Back" at bounding box center [713, 435] width 200 height 27
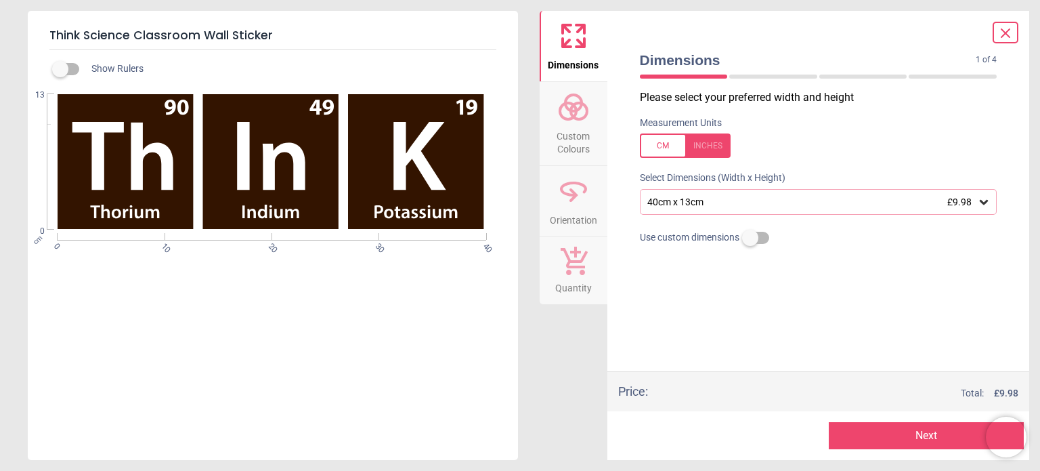
click at [574, 121] on icon at bounding box center [573, 107] width 33 height 33
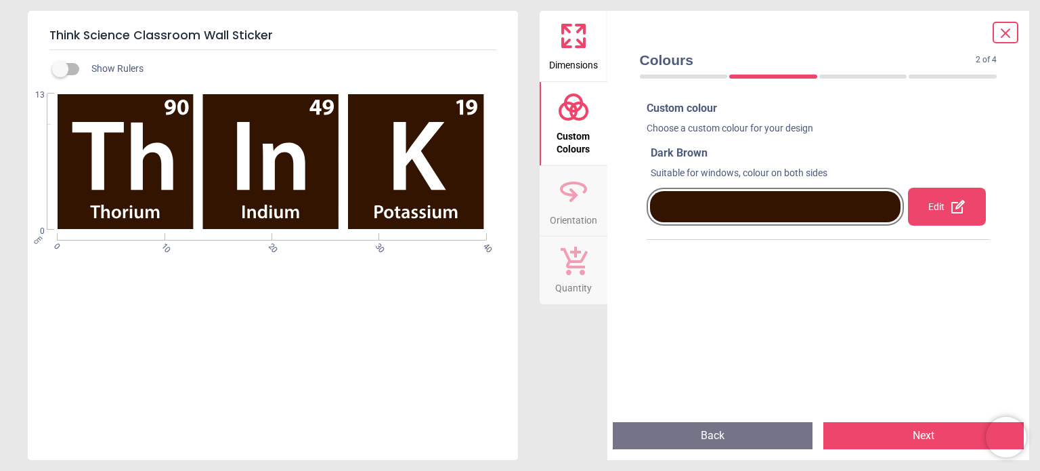
click at [857, 213] on div at bounding box center [775, 206] width 251 height 31
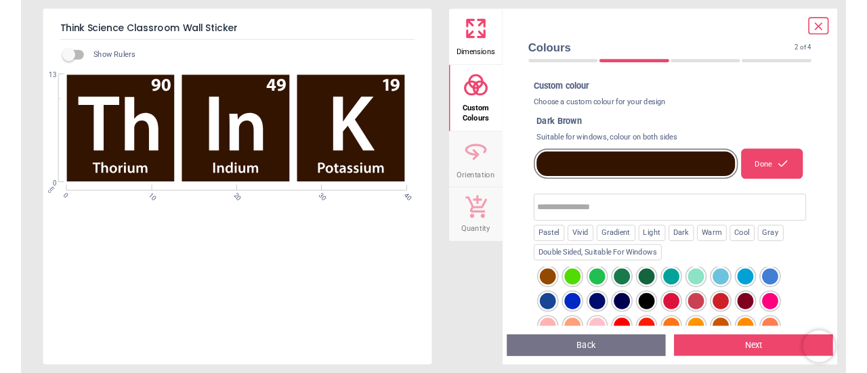
scroll to position [0, 0]
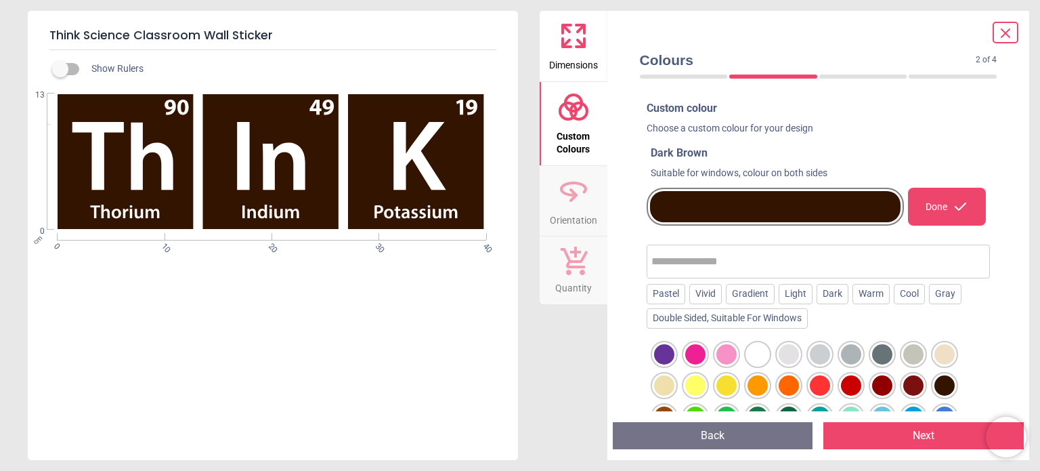
click at [734, 262] on input "text" at bounding box center [819, 261] width 335 height 27
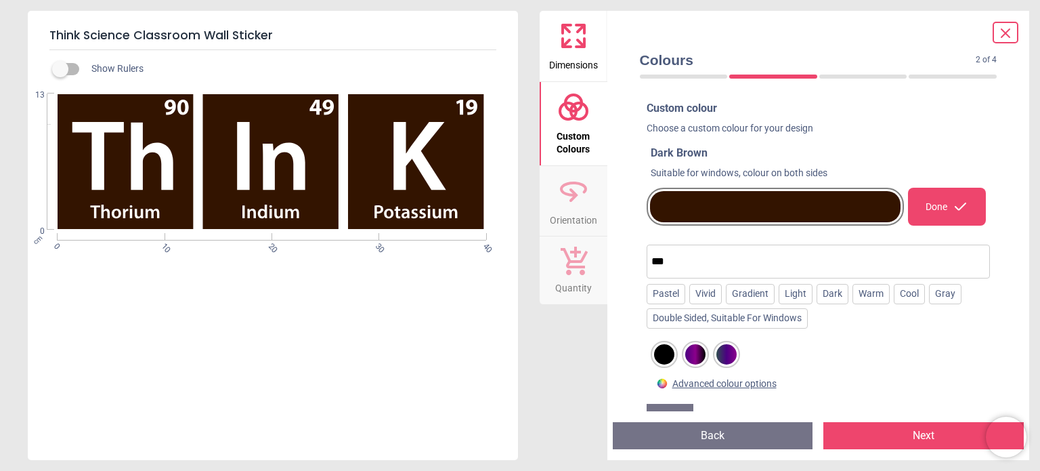
type input "***"
click at [667, 354] on div at bounding box center [664, 354] width 20 height 20
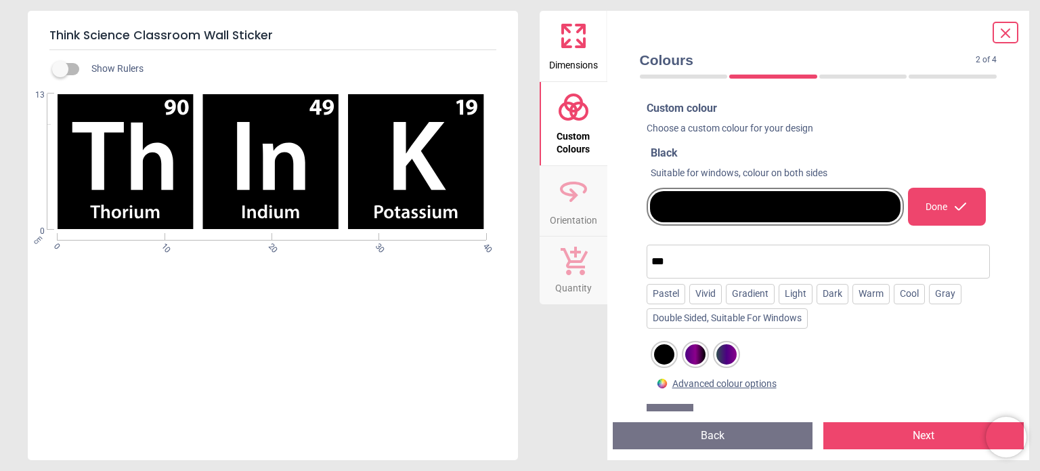
click at [868, 431] on button "Next" at bounding box center [924, 435] width 200 height 27
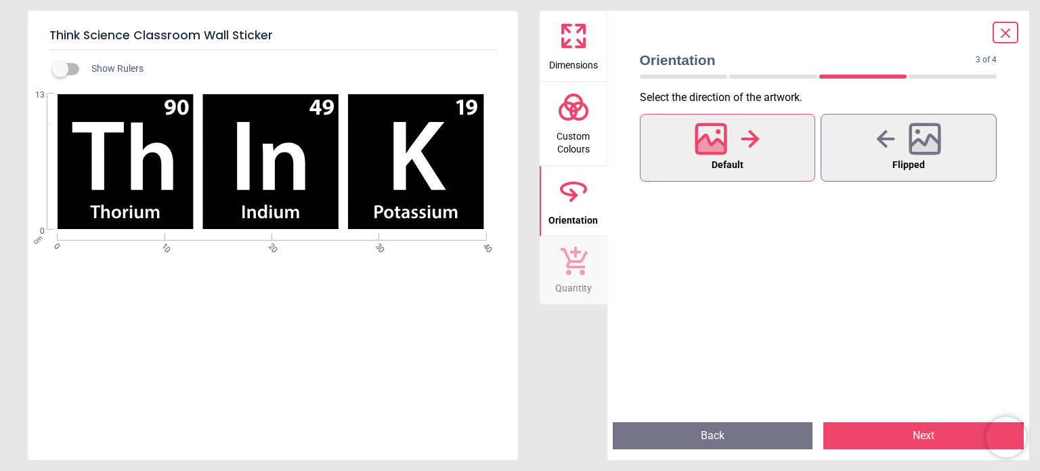
click at [868, 431] on button "Next" at bounding box center [924, 435] width 200 height 27
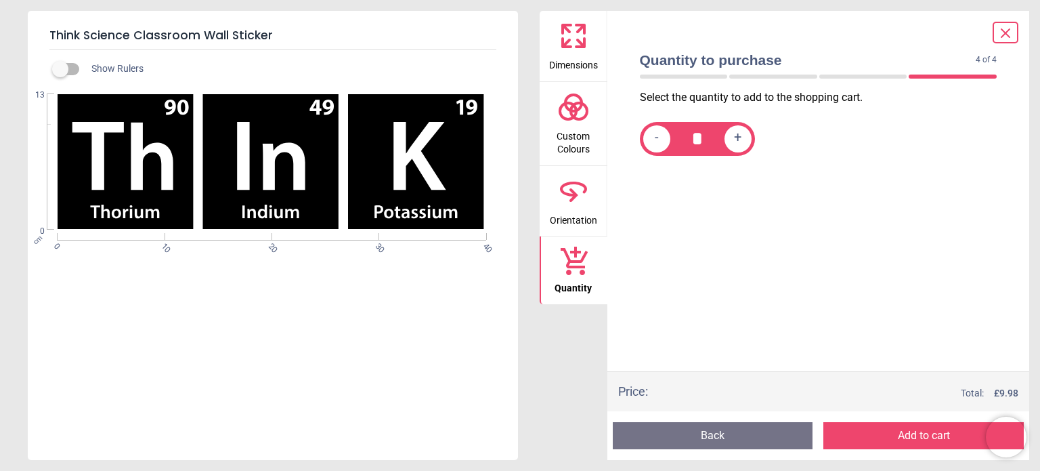
click at [579, 30] on icon at bounding box center [580, 29] width 8 height 8
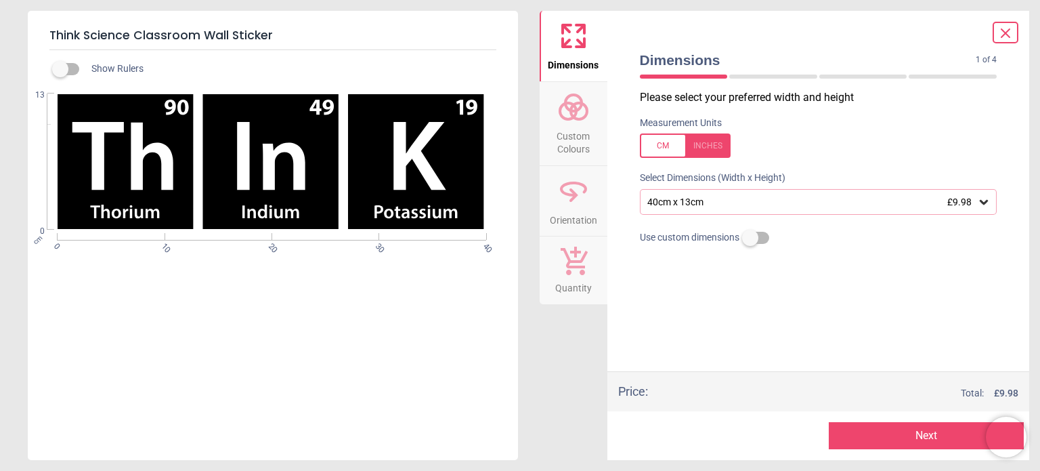
click at [957, 196] on span "£9.98" at bounding box center [960, 201] width 24 height 11
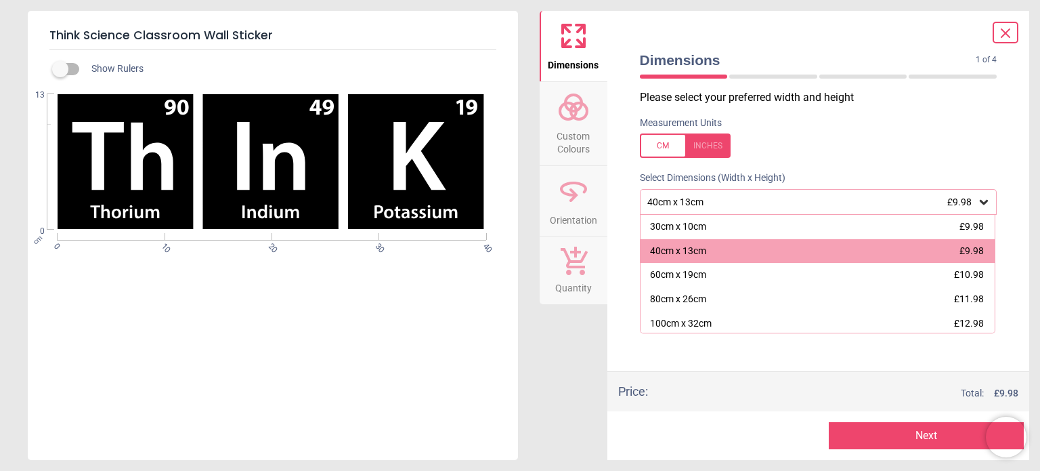
click at [957, 196] on span "£9.98" at bounding box center [960, 201] width 24 height 11
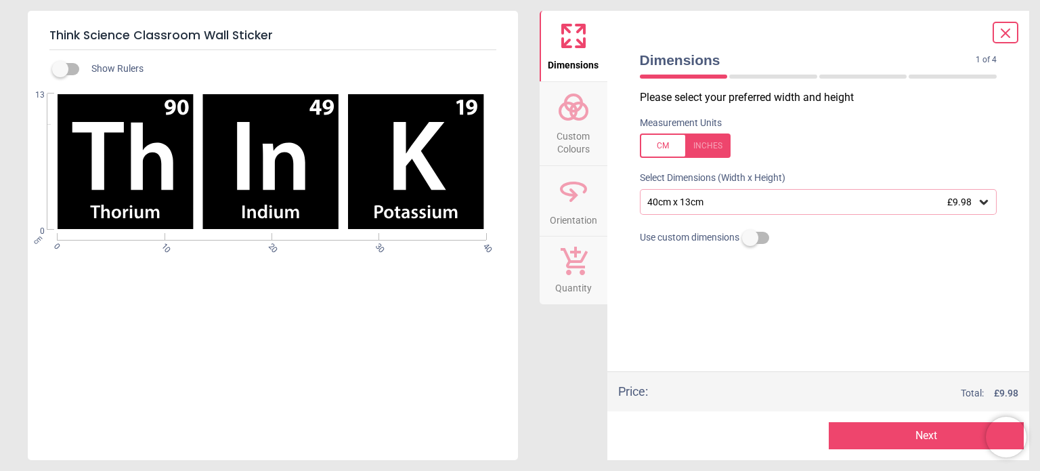
click at [911, 437] on button "Next" at bounding box center [926, 435] width 195 height 27
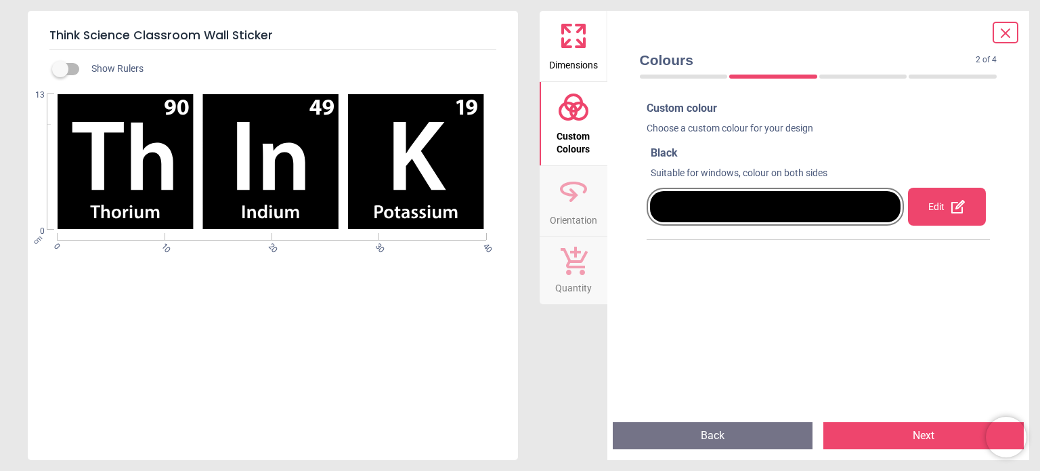
click at [906, 434] on button "Next" at bounding box center [924, 435] width 200 height 27
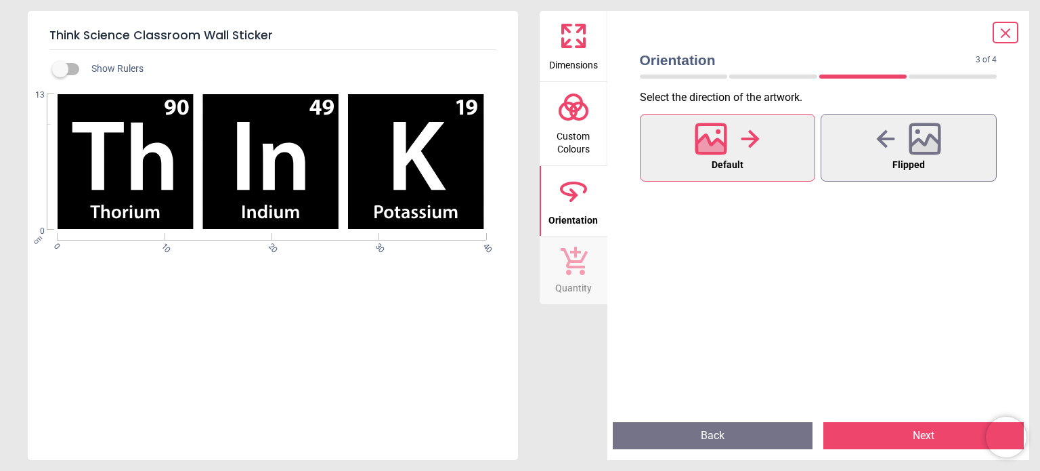
click at [904, 440] on button "Next" at bounding box center [924, 435] width 200 height 27
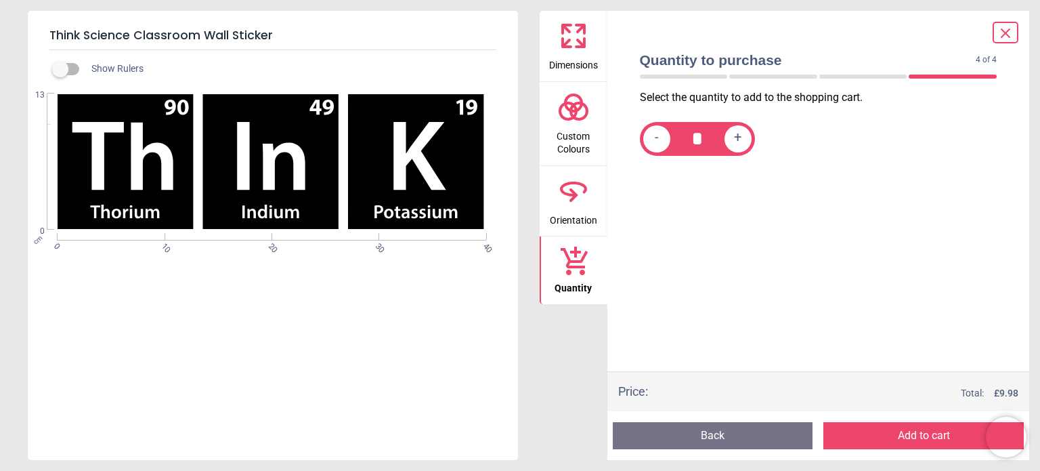
click at [904, 440] on button "Add to cart" at bounding box center [924, 435] width 200 height 27
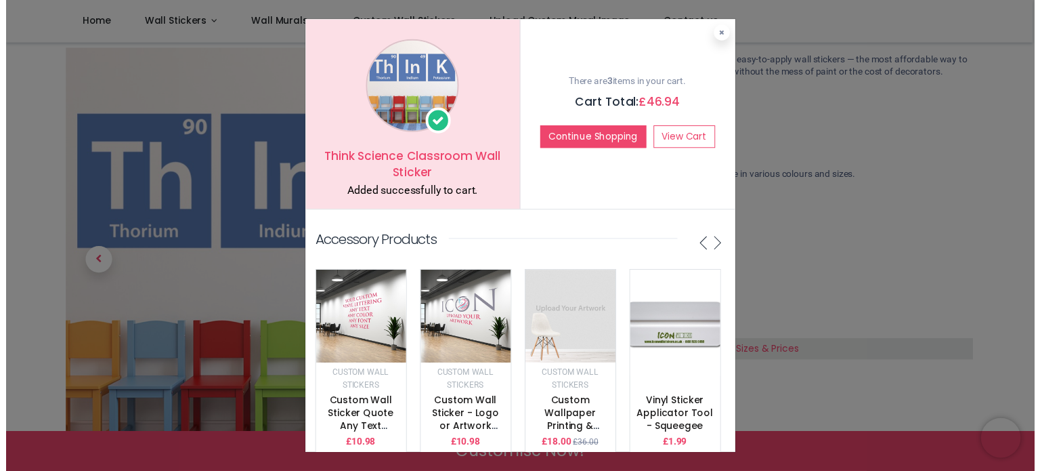
scroll to position [68, 0]
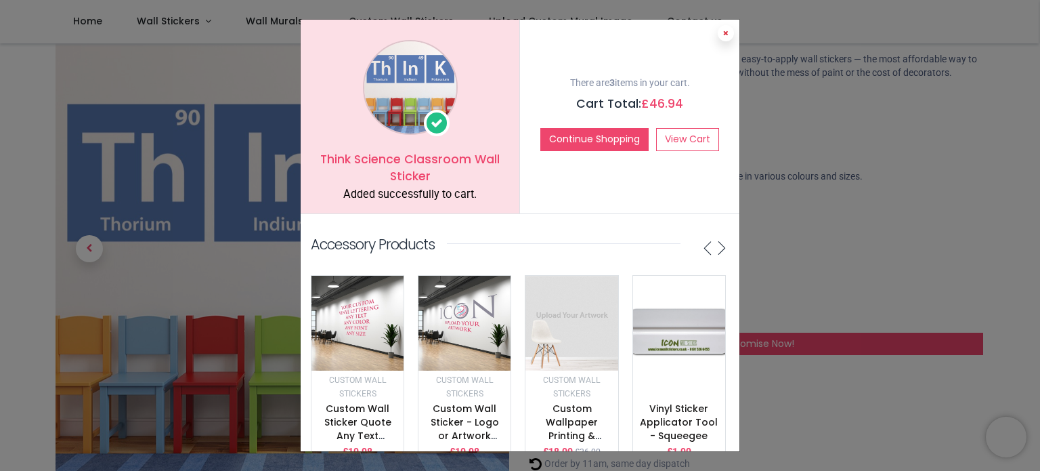
click at [728, 32] on button at bounding box center [726, 33] width 16 height 16
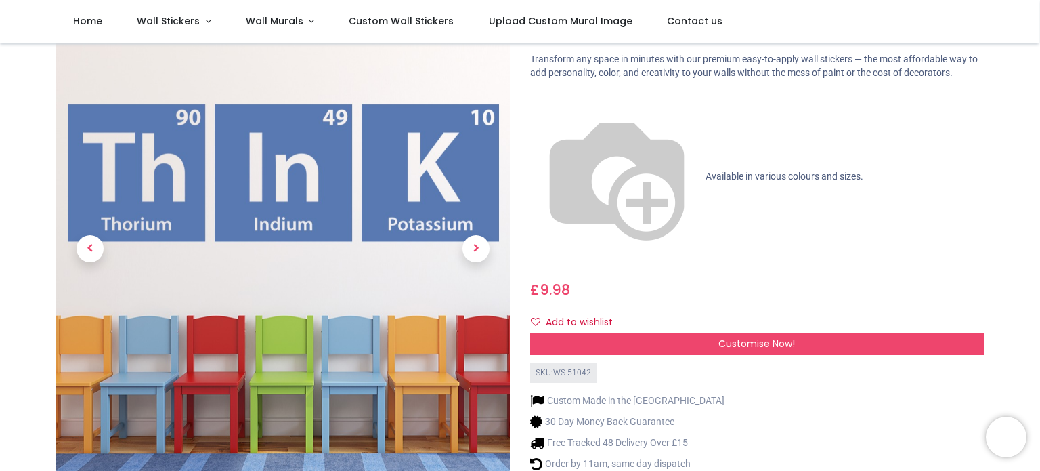
click at [272, 273] on img at bounding box center [283, 264] width 454 height 454
